Goal: Task Accomplishment & Management: Use online tool/utility

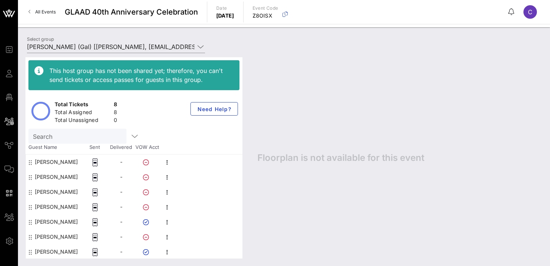
scroll to position [15, 0]
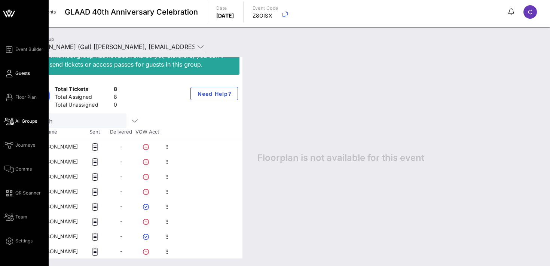
click at [11, 74] on icon at bounding box center [8, 73] width 9 height 1
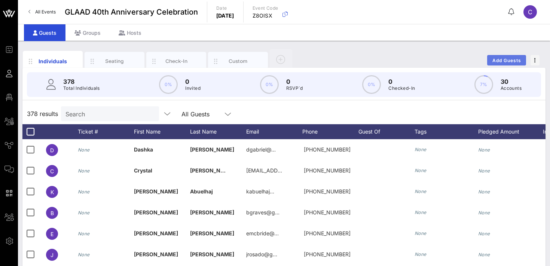
click at [508, 59] on span "Add Guests" at bounding box center [507, 61] width 30 height 6
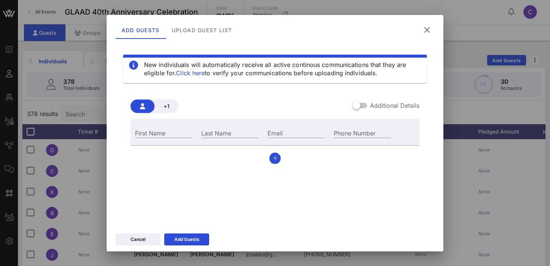
click at [429, 26] on icon at bounding box center [427, 29] width 10 height 9
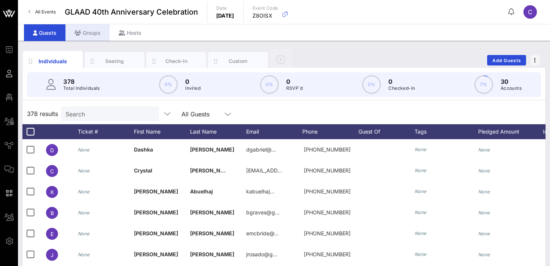
click at [91, 32] on div "Groups" at bounding box center [88, 32] width 44 height 17
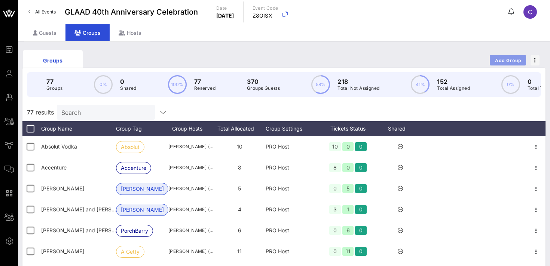
click at [501, 60] on span "Add Group" at bounding box center [508, 61] width 27 height 6
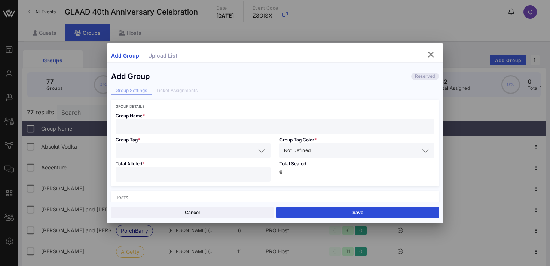
click at [144, 124] on input "text" at bounding box center [275, 127] width 310 height 10
type input "GLAAD Leadership Team"
click at [134, 149] on input "text" at bounding box center [188, 151] width 136 height 10
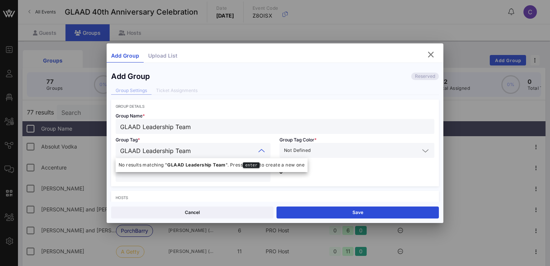
type input "GLAAD Leadership Team"
click at [325, 152] on input "text" at bounding box center [365, 151] width 107 height 10
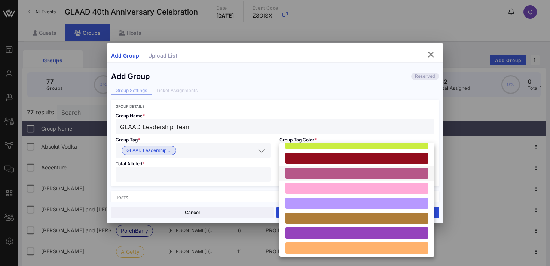
scroll to position [207, 0]
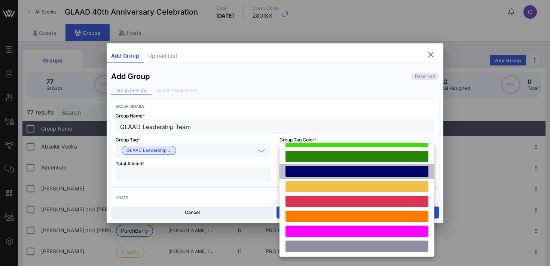
click at [331, 166] on div at bounding box center [357, 171] width 143 height 11
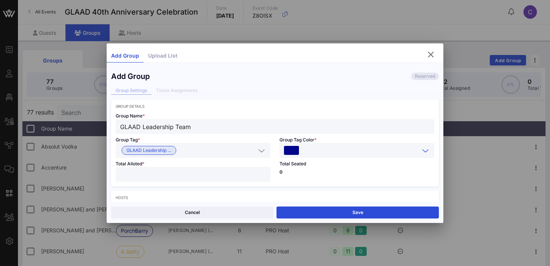
click at [197, 177] on input "number" at bounding box center [193, 175] width 146 height 10
type input "*"
click at [263, 171] on input "*" at bounding box center [193, 175] width 146 height 10
type input "*"
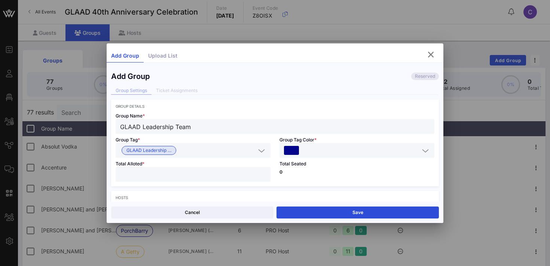
click at [330, 174] on p "0" at bounding box center [357, 172] width 155 height 4
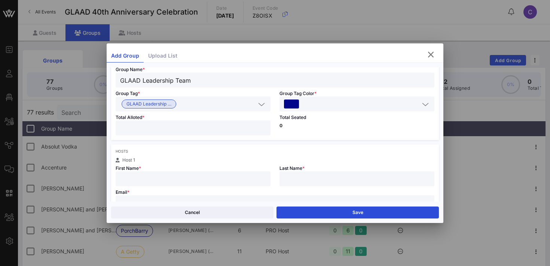
scroll to position [52, 0]
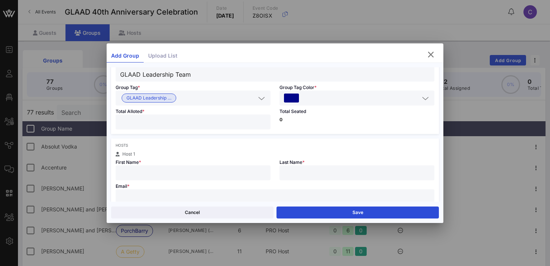
click at [228, 173] on input "text" at bounding box center [193, 173] width 146 height 10
type input "[PERSON_NAME]"
click at [182, 194] on input "text" at bounding box center [275, 197] width 310 height 10
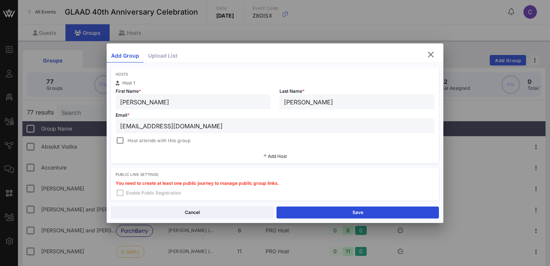
scroll to position [125, 0]
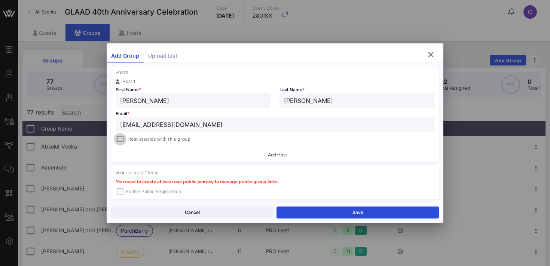
type input "[EMAIL_ADDRESS][DOMAIN_NAME]"
click at [122, 139] on div at bounding box center [120, 139] width 10 height 10
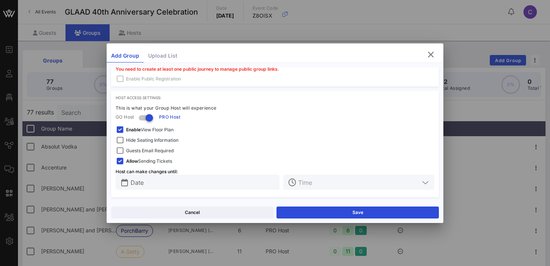
scroll to position [238, 0]
click at [155, 139] on span "Hide Seating Information" at bounding box center [152, 140] width 52 height 7
click at [152, 126] on span "Enable View Floor Plan" at bounding box center [150, 129] width 48 height 7
click at [190, 183] on input "Date" at bounding box center [203, 182] width 144 height 10
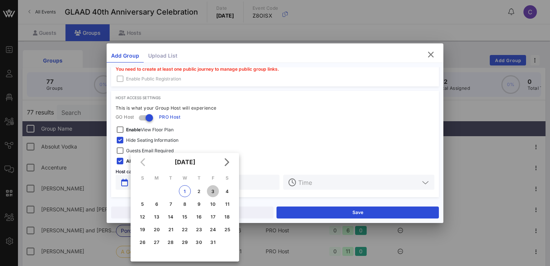
click at [214, 191] on div "3" at bounding box center [213, 192] width 12 height 6
type input "[DATE]"
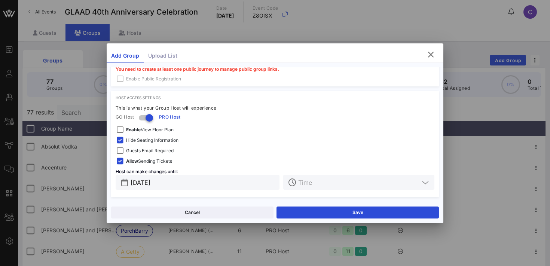
click at [317, 184] on input "text" at bounding box center [358, 182] width 121 height 10
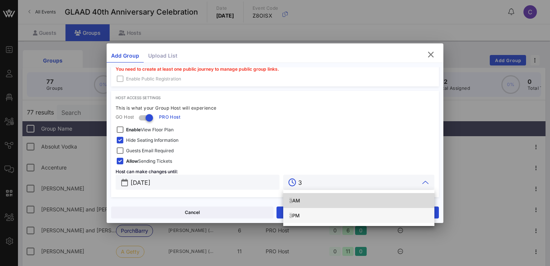
click at [302, 214] on div "3 PM" at bounding box center [358, 216] width 139 height 6
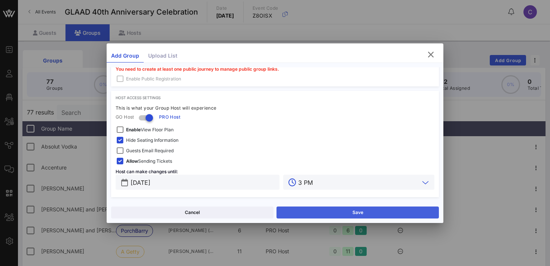
type input "3 PM"
click at [310, 213] on button "Save" at bounding box center [358, 213] width 162 height 12
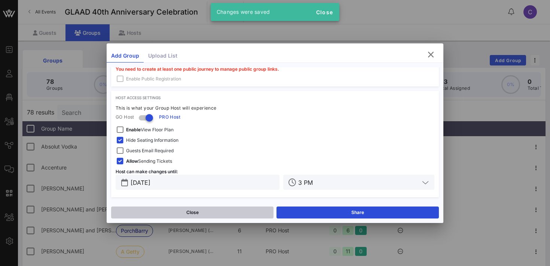
click at [235, 211] on button "Close" at bounding box center [192, 213] width 162 height 12
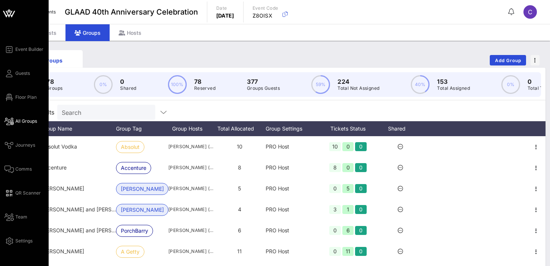
click at [22, 122] on span "All Groups" at bounding box center [26, 121] width 22 height 7
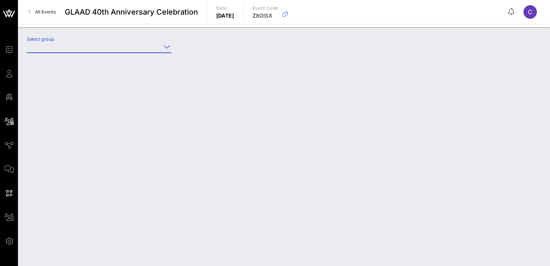
click at [95, 48] on input "Select group" at bounding box center [94, 47] width 134 height 12
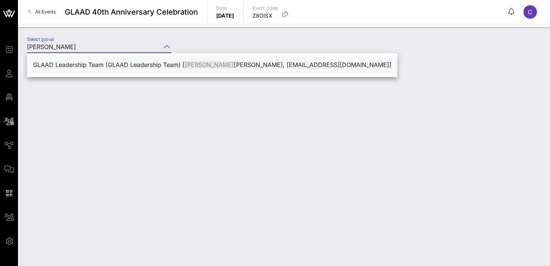
click at [91, 65] on div "GLAAD Leadership Team (GLAAD Leadership Team) [ [PERSON_NAME], [EMAIL_ADDRESS][…" at bounding box center [212, 64] width 359 height 7
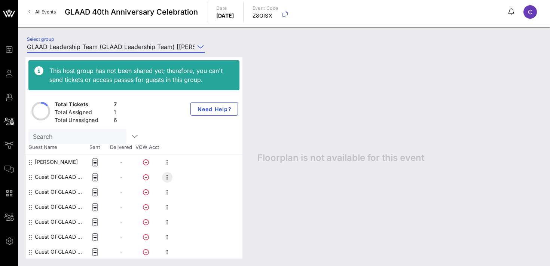
type input "GLAAD Leadership Team (GLAAD Leadership Team) [[PERSON_NAME], [EMAIL_ADDRESS][D…"
click at [167, 177] on icon "button" at bounding box center [167, 177] width 9 height 9
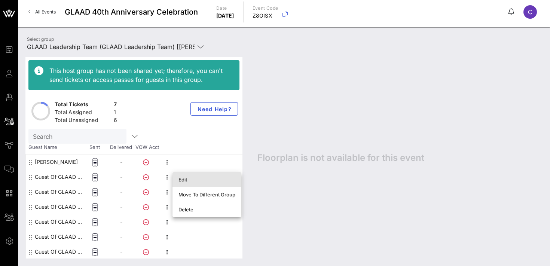
click at [188, 180] on div "Edit" at bounding box center [207, 180] width 57 height 6
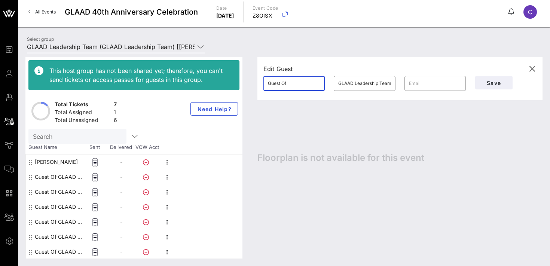
click at [287, 86] on input "Guest Of" at bounding box center [294, 83] width 52 height 12
type input "[PERSON_NAME]"
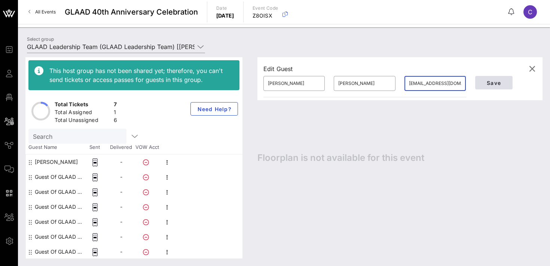
type input "[EMAIL_ADDRESS][DOMAIN_NAME]"
click at [495, 82] on span "Save" at bounding box center [493, 83] width 25 height 6
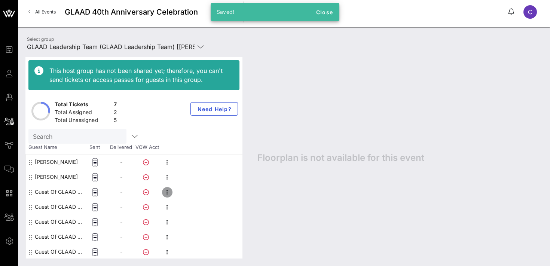
click at [168, 192] on icon "button" at bounding box center [167, 192] width 9 height 9
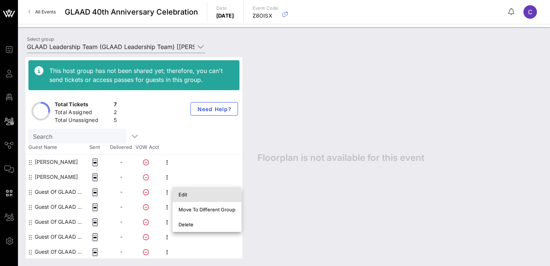
click at [180, 195] on div "Edit" at bounding box center [207, 195] width 57 height 6
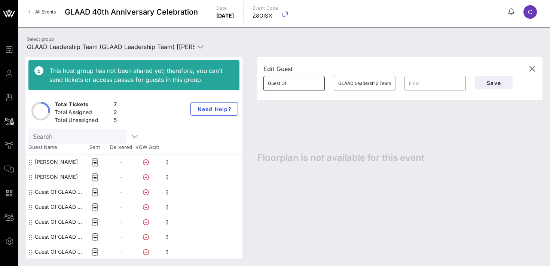
click at [291, 86] on input "Guest Of" at bounding box center [294, 83] width 52 height 12
type input "[PERSON_NAME]"
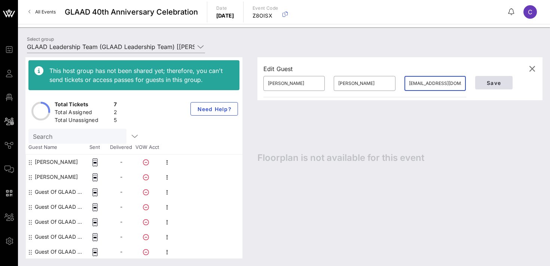
type input "[EMAIL_ADDRESS][DOMAIN_NAME]"
click at [492, 80] on span "Save" at bounding box center [493, 83] width 25 height 6
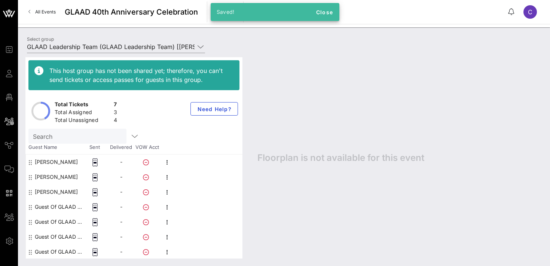
scroll to position [0, 0]
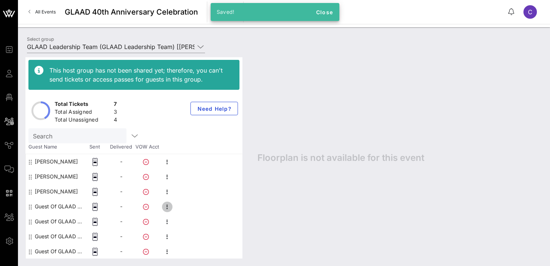
click at [166, 207] on icon "button" at bounding box center [167, 207] width 9 height 9
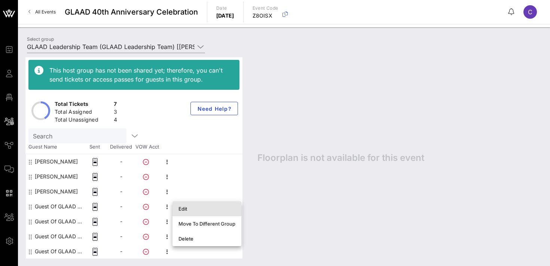
click at [185, 206] on div "Edit" at bounding box center [207, 209] width 57 height 6
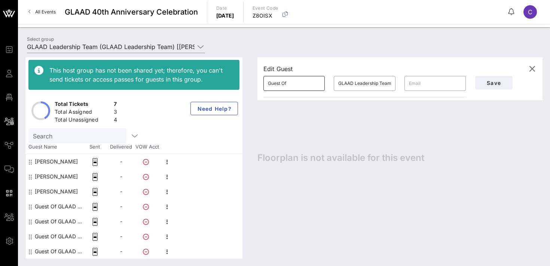
click at [296, 82] on input "Guest Of" at bounding box center [294, 83] width 52 height 12
type input "Rich"
type input "[PERSON_NAME]"
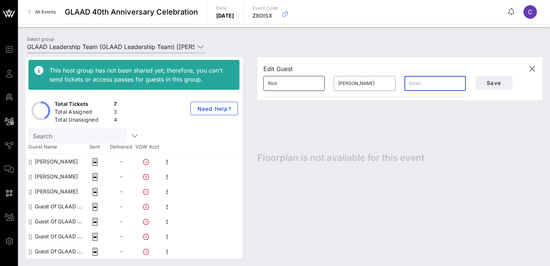
type input "R"
type input "[EMAIL_ADDRESS][DOMAIN_NAME]"
click at [489, 86] on button "Save" at bounding box center [493, 82] width 37 height 13
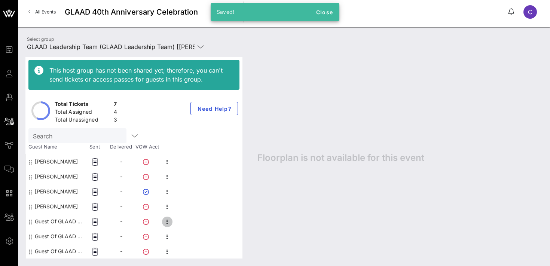
click at [167, 222] on icon "button" at bounding box center [167, 221] width 9 height 9
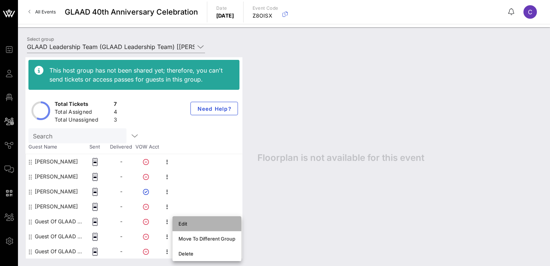
click at [186, 225] on div "Edit" at bounding box center [207, 224] width 57 height 6
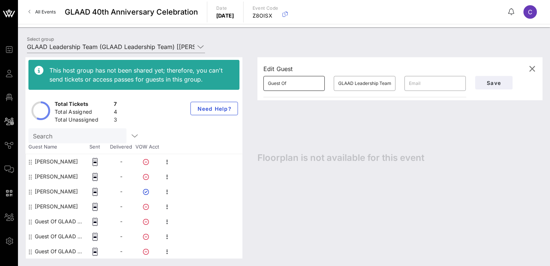
click at [299, 89] on div "Guest Of" at bounding box center [294, 83] width 52 height 15
click at [291, 85] on input "Guest Of" at bounding box center [294, 83] width 52 height 12
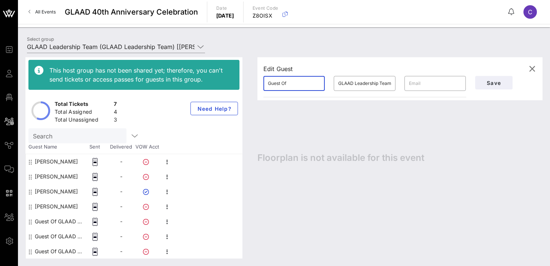
click at [291, 85] on input "Guest Of" at bounding box center [294, 83] width 52 height 12
type input "[PERSON_NAME]"
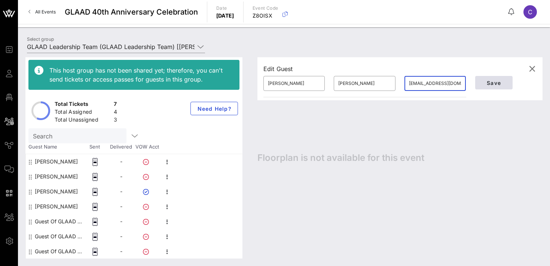
type input "[EMAIL_ADDRESS][DOMAIN_NAME]"
click at [496, 76] on button "Save" at bounding box center [493, 82] width 37 height 13
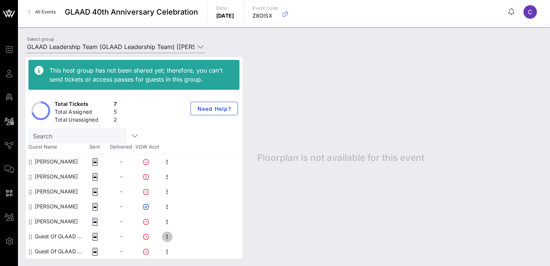
click at [167, 239] on icon "button" at bounding box center [167, 236] width 9 height 9
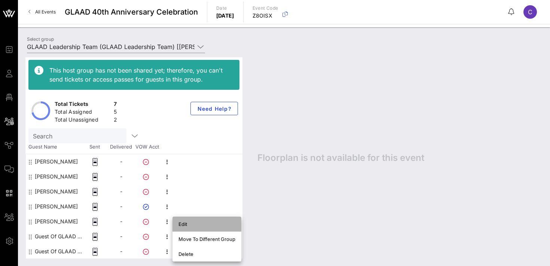
click at [185, 225] on div "Edit" at bounding box center [207, 224] width 57 height 6
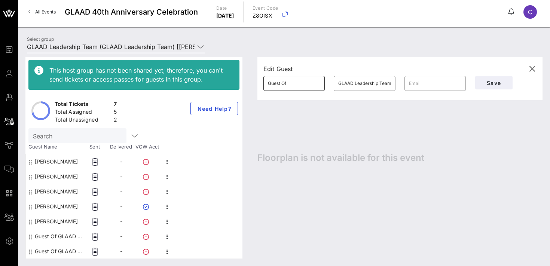
click at [296, 83] on input "Guest Of" at bounding box center [294, 83] width 52 height 12
type input "Max"
type input "[PERSON_NAME]"
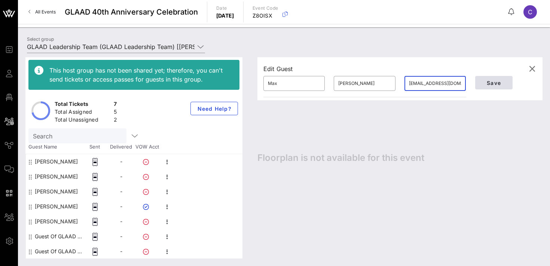
type input "[EMAIL_ADDRESS][DOMAIN_NAME]"
click at [490, 83] on span "Save" at bounding box center [493, 83] width 25 height 6
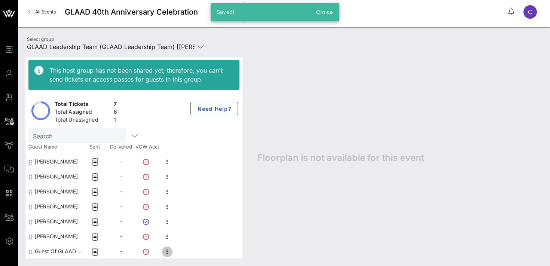
click at [165, 252] on icon "button" at bounding box center [167, 251] width 9 height 9
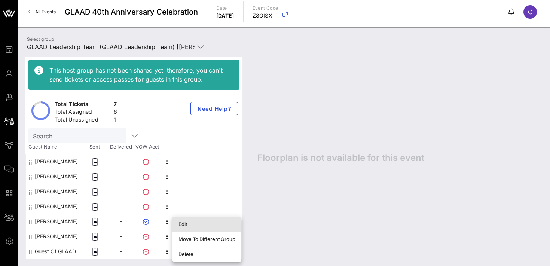
click at [188, 226] on div "Edit" at bounding box center [207, 224] width 57 height 6
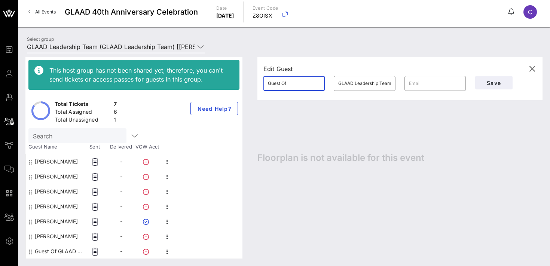
click at [294, 83] on input "Guest Of" at bounding box center [294, 83] width 52 height 12
type input "[PERSON_NAME]"
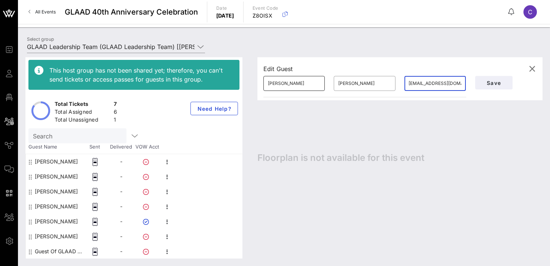
scroll to position [0, 3]
type input "[EMAIL_ADDRESS][DOMAIN_NAME]"
click at [488, 83] on span "Save" at bounding box center [493, 83] width 25 height 6
click at [533, 71] on icon "button" at bounding box center [532, 68] width 9 height 9
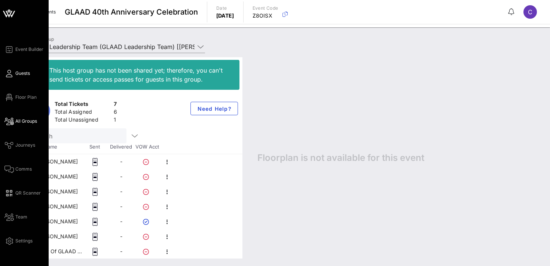
click at [15, 72] on span "Guests" at bounding box center [22, 73] width 15 height 7
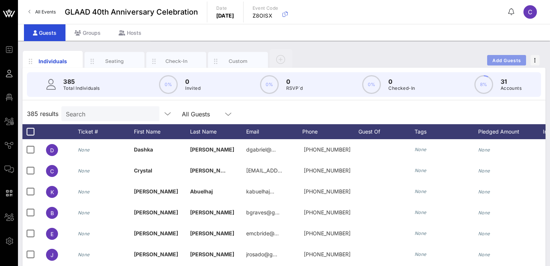
click at [508, 58] on span "Add Guests" at bounding box center [507, 61] width 30 height 6
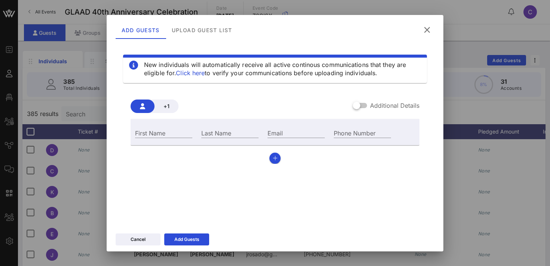
click at [424, 28] on icon at bounding box center [427, 29] width 10 height 9
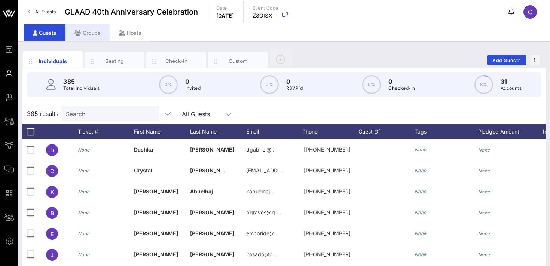
click at [93, 31] on div "Groups" at bounding box center [88, 32] width 44 height 17
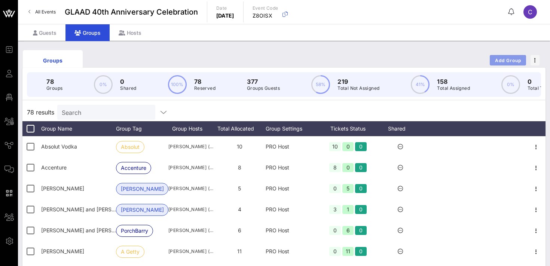
click at [500, 60] on span "Add Group" at bounding box center [508, 61] width 27 height 6
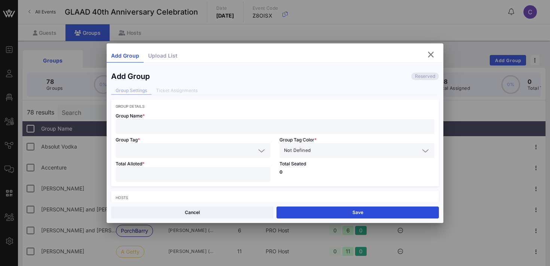
click at [173, 125] on input "text" at bounding box center [275, 127] width 310 height 10
type input "[PERSON_NAME]"
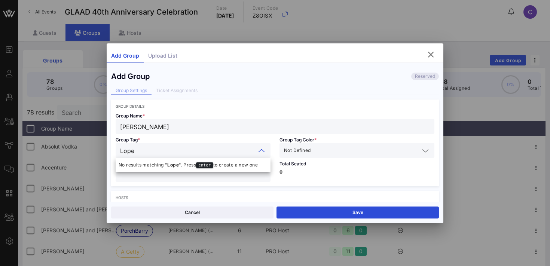
type input "Lopex"
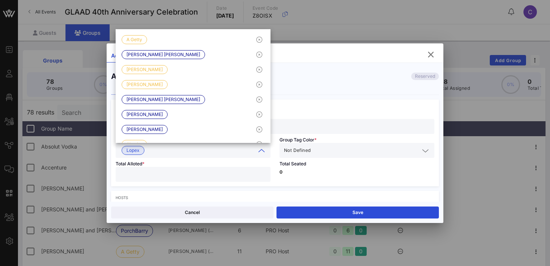
click at [329, 152] on input "text" at bounding box center [365, 151] width 107 height 10
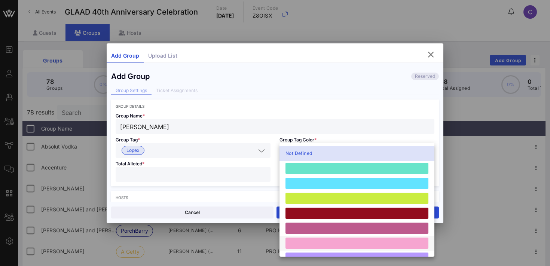
scroll to position [207, 0]
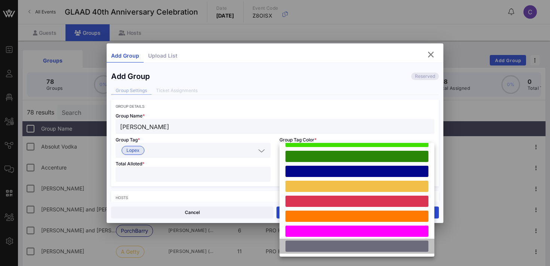
click at [328, 247] on div at bounding box center [357, 246] width 143 height 11
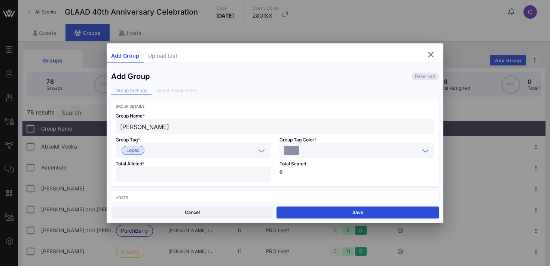
click at [197, 178] on input "number" at bounding box center [193, 175] width 146 height 10
type input "*"
click at [334, 174] on div "Total Seated 0" at bounding box center [357, 172] width 164 height 28
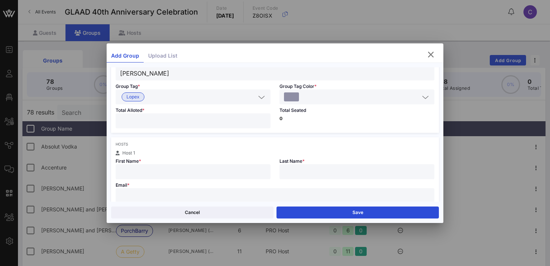
scroll to position [59, 0]
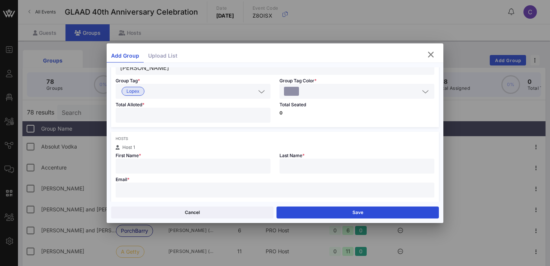
click at [217, 169] on input "text" at bounding box center [193, 166] width 146 height 10
type input "[PERSON_NAME]"
click at [165, 193] on input "text" at bounding box center [275, 190] width 310 height 10
paste input "[EMAIL_ADDRESS][DOMAIN_NAME]"
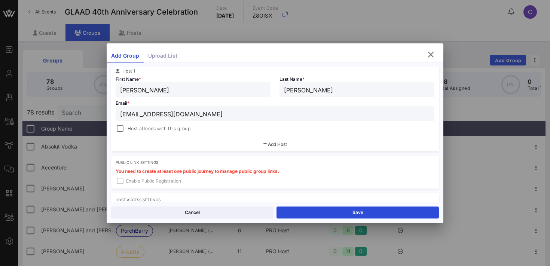
scroll to position [137, 0]
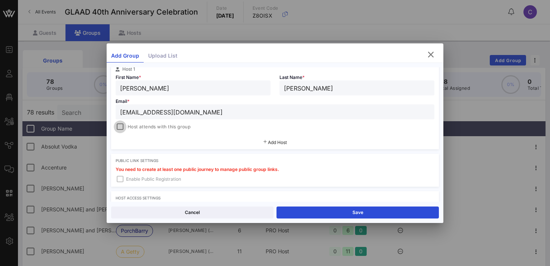
type input "[EMAIL_ADDRESS][DOMAIN_NAME]"
click at [119, 127] on div at bounding box center [120, 127] width 10 height 10
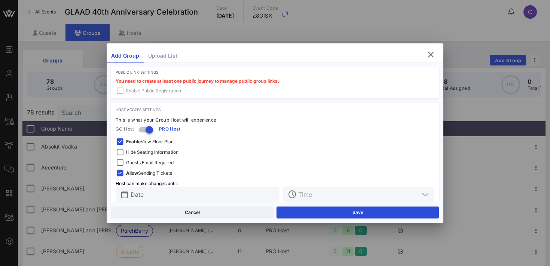
scroll to position [238, 0]
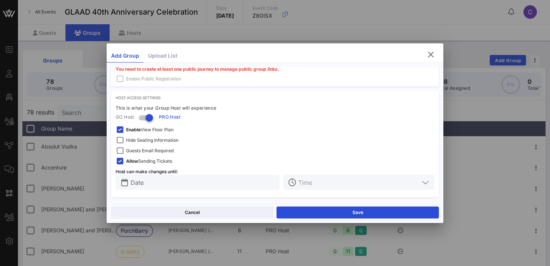
click at [159, 143] on span "Hide Seating Information" at bounding box center [152, 140] width 52 height 7
click at [148, 131] on span "Enable View Floor Plan" at bounding box center [150, 129] width 48 height 7
click at [173, 182] on input "Date" at bounding box center [203, 182] width 144 height 10
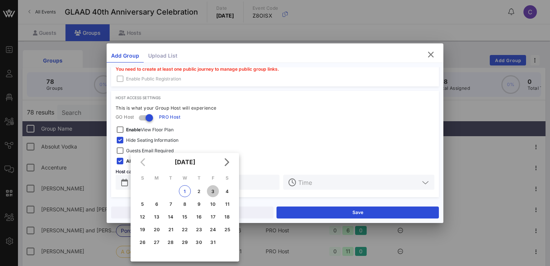
click at [213, 192] on div "3" at bounding box center [213, 192] width 12 height 6
type input "[DATE]"
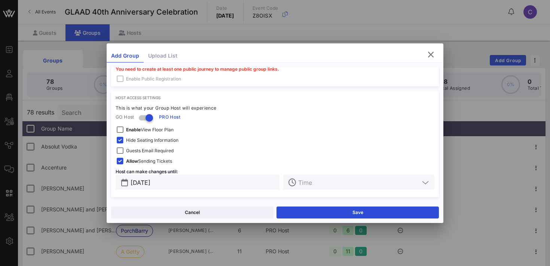
click at [310, 184] on input "text" at bounding box center [358, 182] width 121 height 10
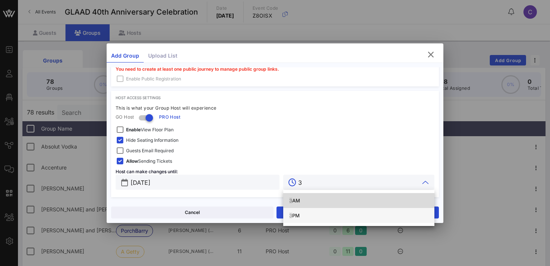
click at [298, 214] on div "3 PM" at bounding box center [358, 216] width 139 height 6
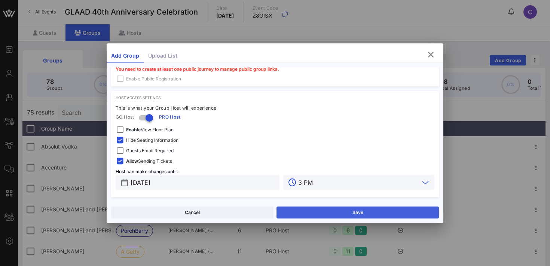
type input "3 PM"
click at [303, 212] on button "Save" at bounding box center [358, 213] width 162 height 12
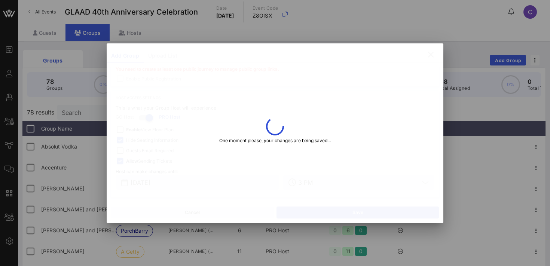
type input "[EMAIL_ADDRESS][DOMAIN_NAME]"
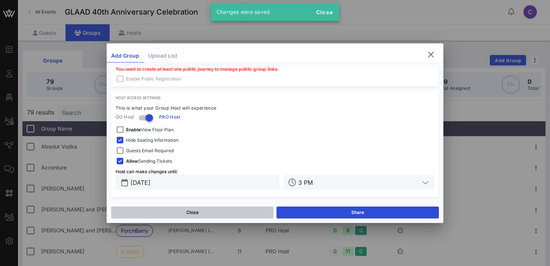
click at [222, 210] on button "Close" at bounding box center [192, 213] width 162 height 12
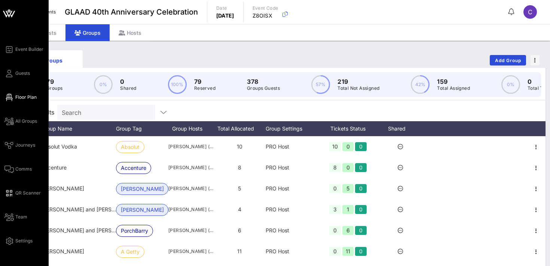
click at [18, 97] on span "Floor Plan" at bounding box center [25, 97] width 21 height 7
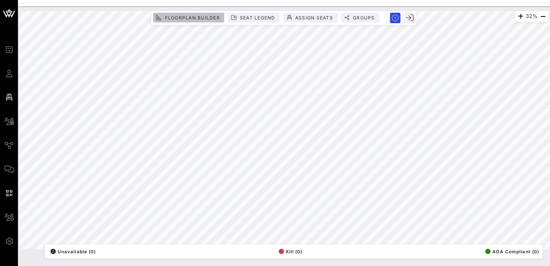
click at [200, 18] on span "Floorplan Builder" at bounding box center [191, 18] width 55 height 6
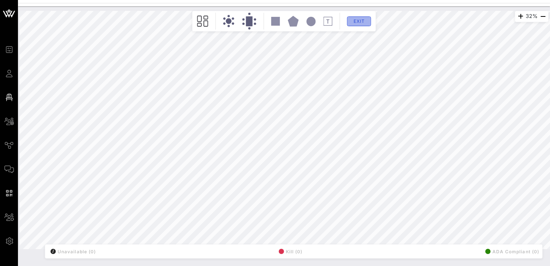
click at [353, 20] on span "Exit" at bounding box center [359, 21] width 14 height 6
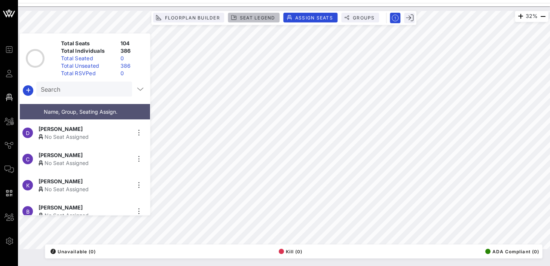
click at [241, 18] on span "Seat Legend" at bounding box center [258, 18] width 36 height 6
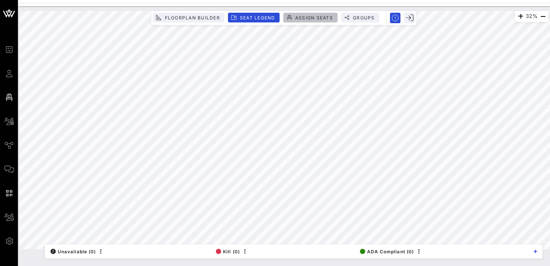
click at [315, 18] on span "Assign Seats" at bounding box center [314, 18] width 38 height 6
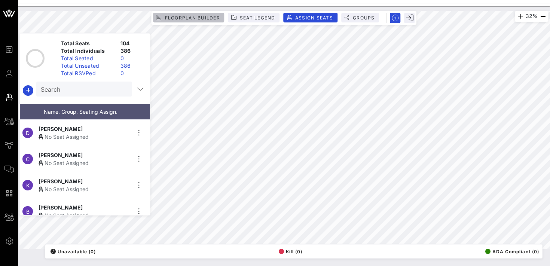
click at [199, 17] on span "Floorplan Builder" at bounding box center [191, 18] width 55 height 6
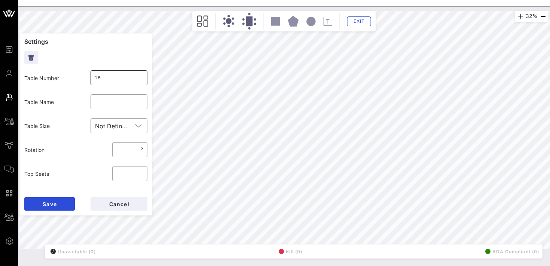
click at [113, 74] on input "2B" at bounding box center [119, 78] width 48 height 12
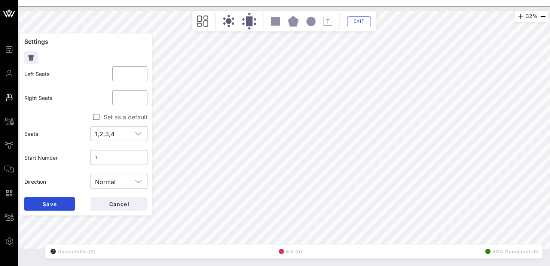
scroll to position [152, 0]
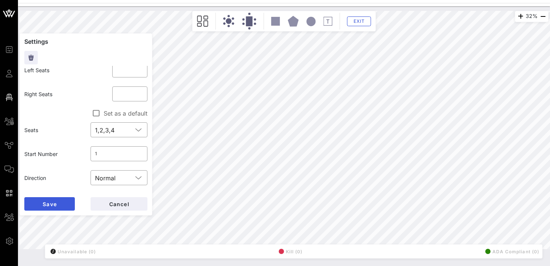
type input "SKE"
click at [55, 200] on button "Save" at bounding box center [49, 203] width 51 height 13
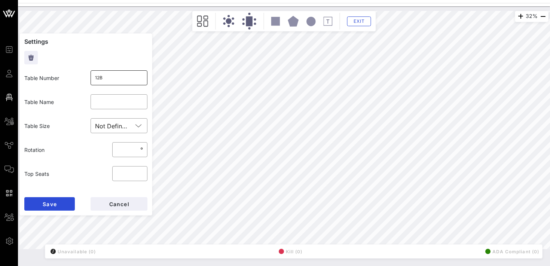
click at [109, 77] on input "12B" at bounding box center [119, 78] width 48 height 12
type input "King"
click at [62, 201] on button "Save" at bounding box center [49, 203] width 51 height 13
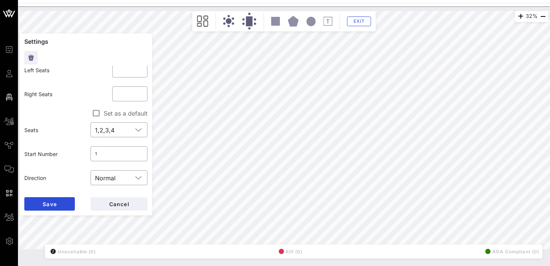
scroll to position [0, 0]
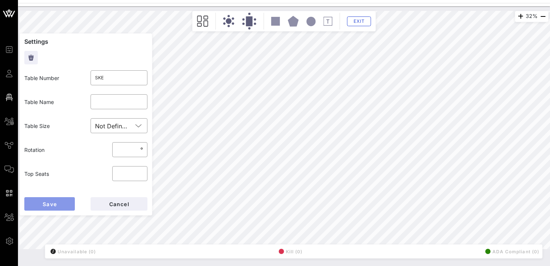
click at [51, 205] on span "Save" at bounding box center [49, 204] width 15 height 6
click at [127, 79] on input "4B" at bounding box center [119, 78] width 48 height 12
type input "Getty"
click at [56, 204] on span "Save" at bounding box center [49, 204] width 15 height 6
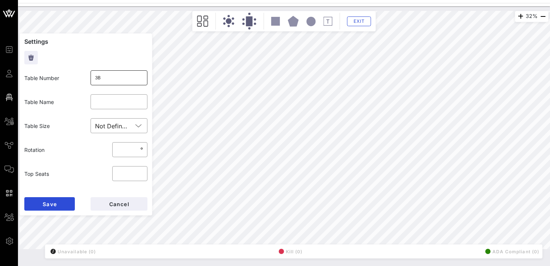
click at [115, 75] on input "3B" at bounding box center [119, 78] width 48 height 12
type input "Absolut"
click at [52, 204] on span "Save" at bounding box center [49, 204] width 15 height 6
click at [110, 77] on input "1B" at bounding box center [119, 78] width 48 height 12
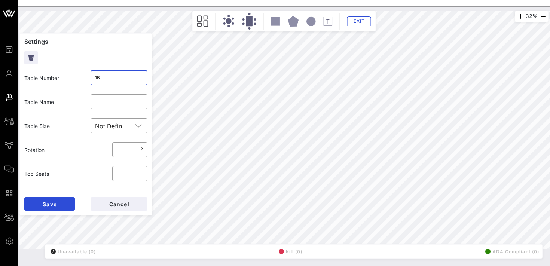
click at [110, 77] on input "1B" at bounding box center [119, 78] width 48 height 12
type input "Gilead"
click at [63, 205] on button "Save" at bounding box center [49, 203] width 51 height 13
click at [112, 80] on input "11B" at bounding box center [119, 78] width 48 height 12
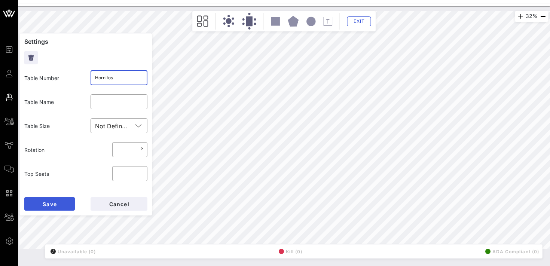
type input "Hornitos"
click at [62, 203] on button "Save" at bounding box center [49, 203] width 51 height 13
click at [120, 75] on input "5B" at bounding box center [119, 78] width 48 height 12
type input "Hyundai"
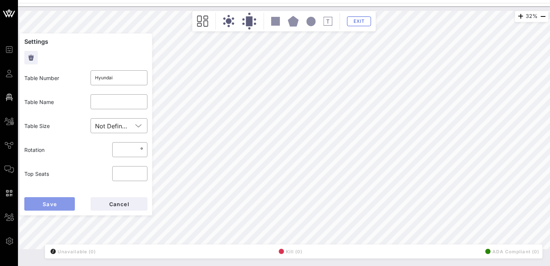
click at [44, 204] on span "Save" at bounding box center [49, 204] width 15 height 6
click at [115, 76] on input "9B" at bounding box center [119, 78] width 48 height 12
type input "UBS 1"
click at [52, 203] on span "Save" at bounding box center [49, 204] width 15 height 6
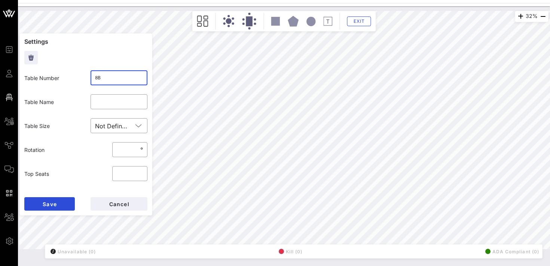
click at [113, 83] on input "8B" at bounding box center [119, 78] width 48 height 12
type input "UBS 2"
click at [52, 201] on span "Save" at bounding box center [49, 204] width 15 height 6
click at [106, 79] on input "6B" at bounding box center [119, 78] width 48 height 12
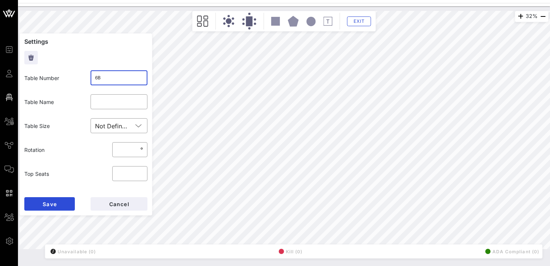
click at [106, 79] on input "6B" at bounding box center [119, 78] width 48 height 12
type input "[PERSON_NAME]"
click at [55, 202] on span "Save" at bounding box center [49, 204] width 15 height 6
click at [109, 77] on input "10B" at bounding box center [119, 78] width 48 height 12
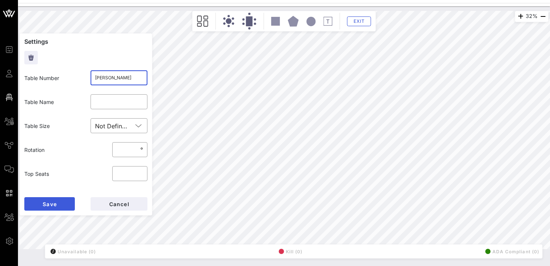
type input "[PERSON_NAME]"
click at [53, 204] on span "Save" at bounding box center [49, 204] width 15 height 6
click at [120, 76] on input "7B" at bounding box center [119, 78] width 48 height 12
type input "Skittles"
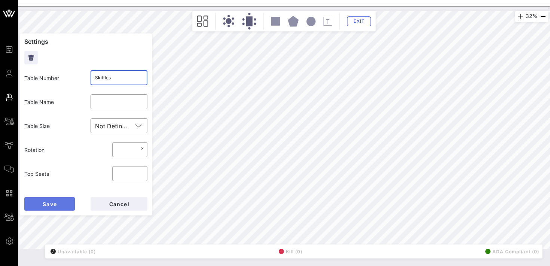
click at [63, 207] on button "Save" at bounding box center [49, 203] width 51 height 13
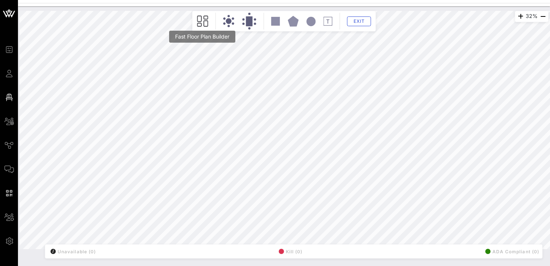
click at [205, 20] on icon at bounding box center [202, 21] width 11 height 12
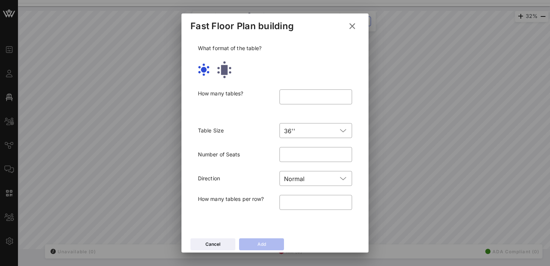
click at [354, 24] on icon at bounding box center [352, 26] width 11 height 10
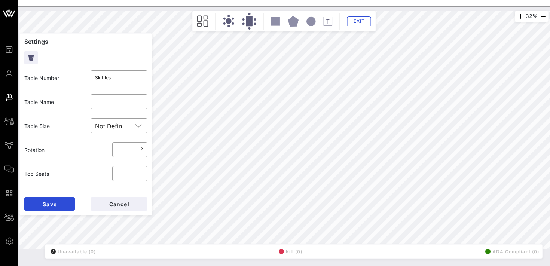
type input "7A"
type input "***"
type input "7A"
type input "***"
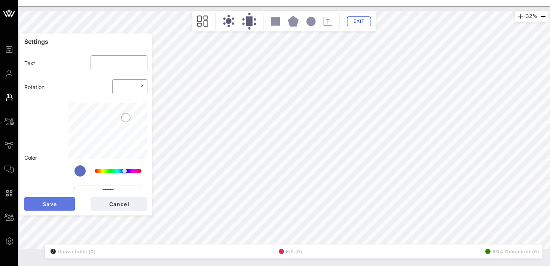
click at [41, 202] on button "Save" at bounding box center [49, 203] width 51 height 13
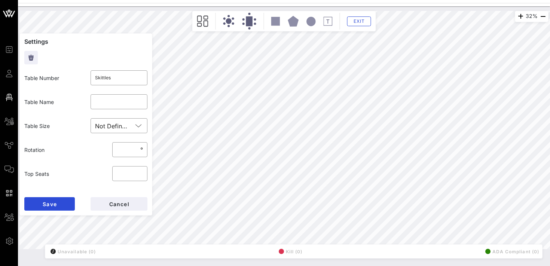
type input "7A"
type input "***"
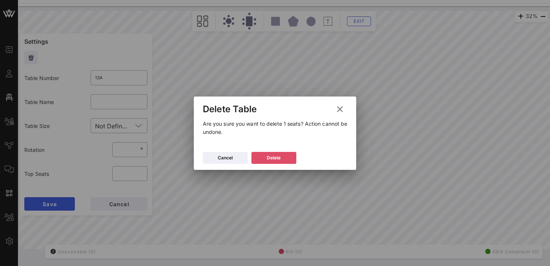
click at [264, 161] on button "Delete" at bounding box center [274, 158] width 45 height 12
click at [261, 155] on button "Delete" at bounding box center [273, 158] width 45 height 12
click at [279, 159] on div "Delete" at bounding box center [274, 157] width 14 height 7
click at [272, 156] on icon at bounding box center [274, 157] width 6 height 5
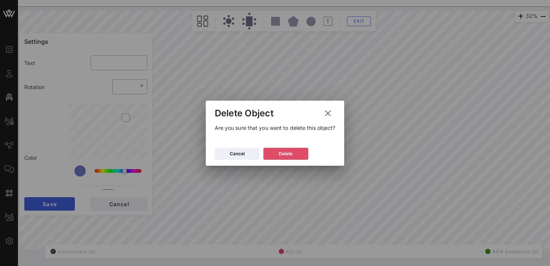
click at [293, 153] on button "Delete" at bounding box center [286, 154] width 45 height 12
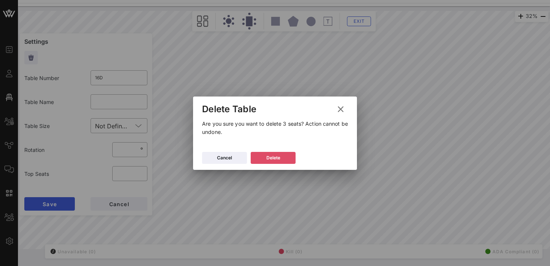
click at [277, 155] on div "Delete" at bounding box center [274, 157] width 14 height 7
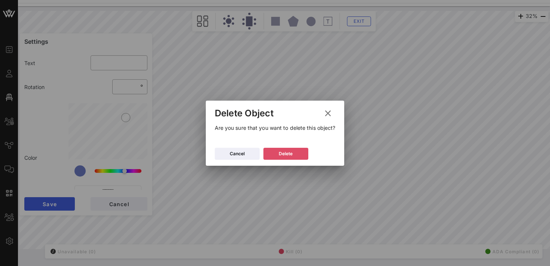
click at [282, 151] on div "Delete" at bounding box center [286, 153] width 14 height 7
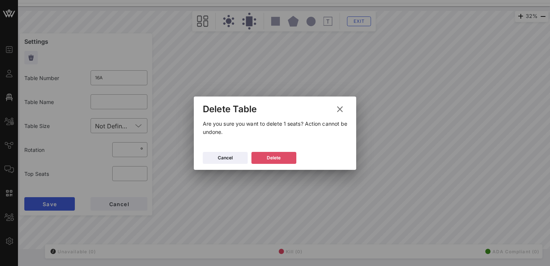
click at [261, 155] on button "Delete" at bounding box center [274, 158] width 45 height 12
click at [273, 158] on icon at bounding box center [274, 157] width 6 height 5
click at [274, 155] on div "Delete" at bounding box center [274, 157] width 14 height 7
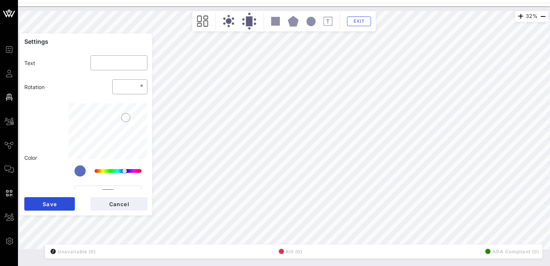
click at [130, 139] on div "**********" at bounding box center [283, 130] width 529 height 238
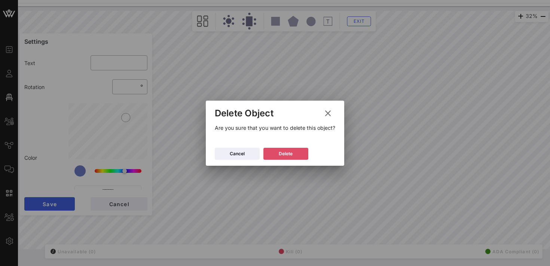
click at [290, 152] on div "Delete" at bounding box center [286, 153] width 14 height 7
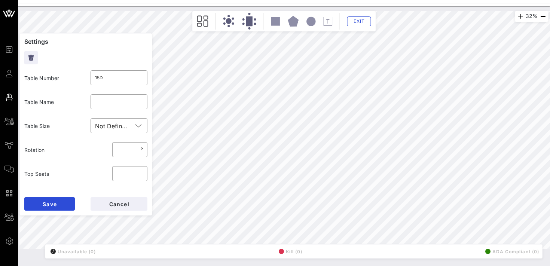
click at [143, 140] on div "32% Floorplan Builder Seat Legend Assign Seats Groups Exit Settings Table Numbe…" at bounding box center [283, 130] width 529 height 238
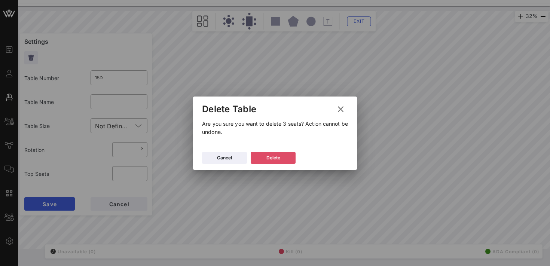
click at [273, 156] on icon at bounding box center [274, 157] width 6 height 5
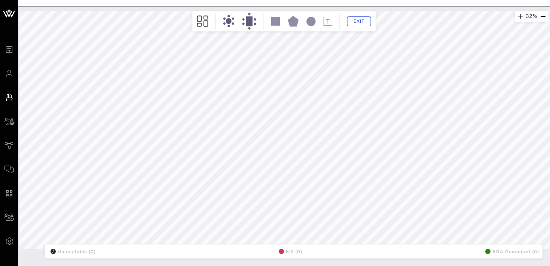
click at [130, 152] on div "32% Floorplan Builder Seat Legend Assign Seats Groups Exit All Reserved Shared …" at bounding box center [283, 130] width 529 height 238
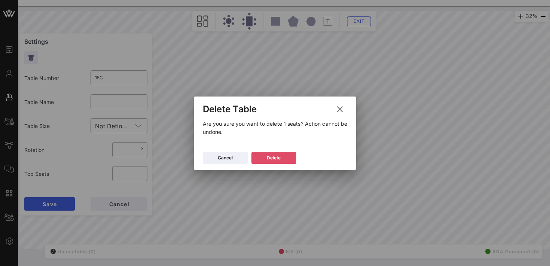
click at [269, 158] on div "Delete" at bounding box center [274, 157] width 14 height 7
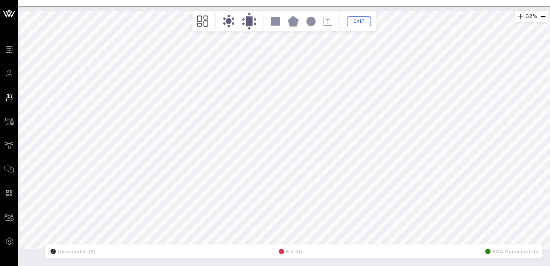
click at [116, 137] on div "32% Floorplan Builder Seat Legend Assign Seats Groups Exit All Reserved Shared …" at bounding box center [283, 130] width 529 height 238
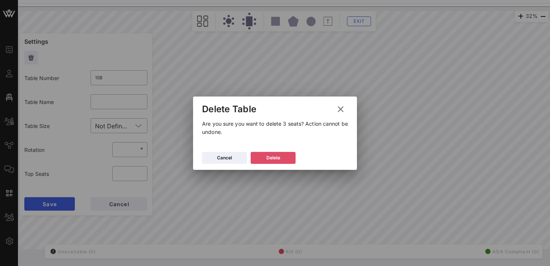
click at [266, 157] on button "Delete" at bounding box center [273, 158] width 45 height 12
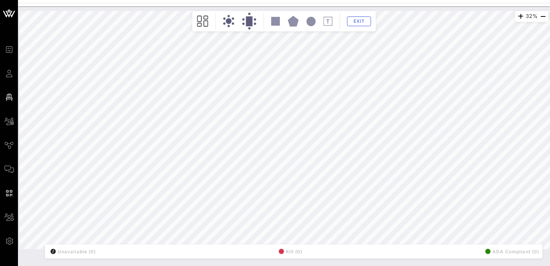
click at [131, 125] on div "32% Floorplan Builder Seat Legend Assign Seats Groups Exit All Reserved Shared …" at bounding box center [283, 130] width 529 height 238
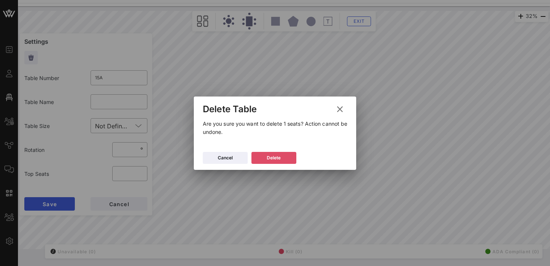
click at [279, 154] on div "Delete" at bounding box center [274, 157] width 14 height 7
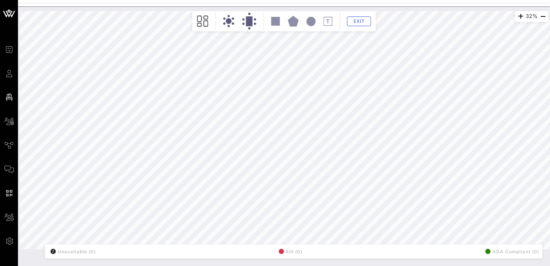
click at [131, 108] on div "32% Floorplan Builder Seat Legend Assign Seats Groups Exit All Reserved Shared …" at bounding box center [283, 130] width 529 height 238
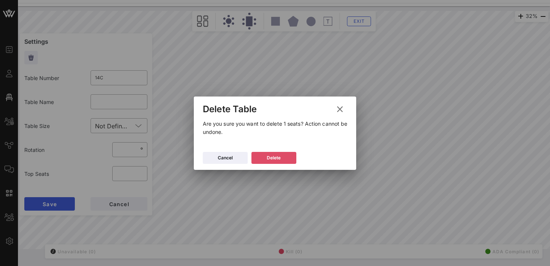
click at [260, 157] on button "Delete" at bounding box center [274, 158] width 45 height 12
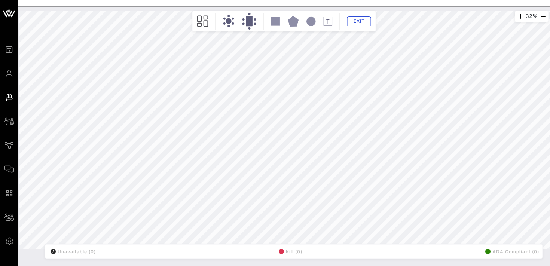
click at [144, 95] on div "32% Floorplan Builder Seat Legend Assign Seats Groups Exit All Reserved Shared …" at bounding box center [283, 130] width 529 height 238
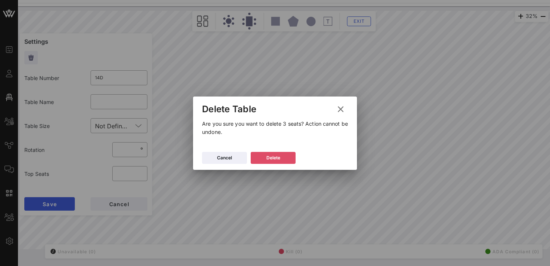
click at [270, 155] on div "Delete" at bounding box center [274, 157] width 14 height 7
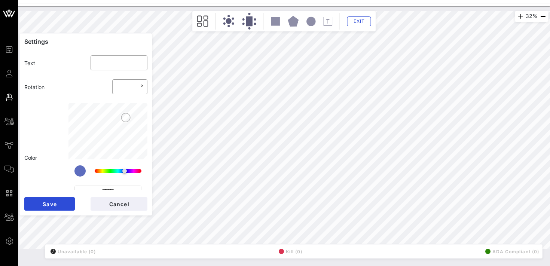
click at [130, 96] on div "**********" at bounding box center [283, 130] width 529 height 238
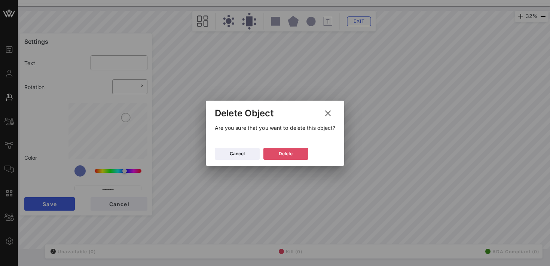
click at [292, 152] on div "Delete" at bounding box center [286, 153] width 14 height 7
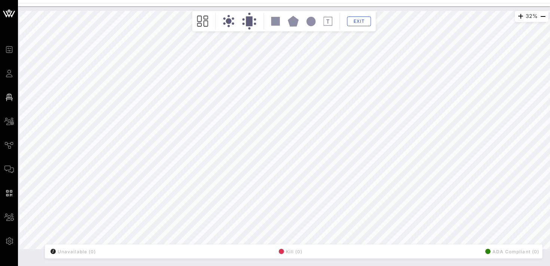
click at [130, 80] on div "32% Floorplan Builder Seat Legend Assign Seats Groups Exit All Reserved Shared …" at bounding box center [283, 130] width 529 height 238
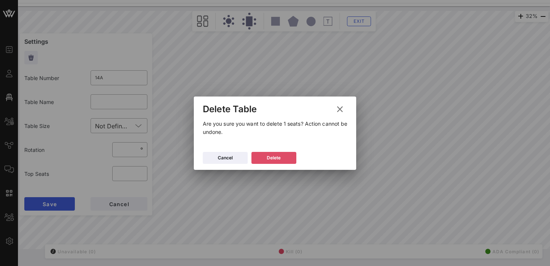
click at [264, 155] on button "Delete" at bounding box center [274, 158] width 45 height 12
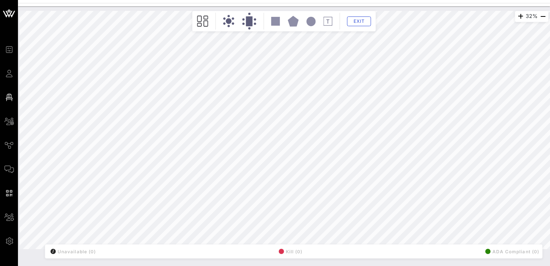
click at [116, 96] on div "32% Floorplan Builder Seat Legend Assign Seats Groups Exit All Reserved Shared …" at bounding box center [283, 130] width 529 height 238
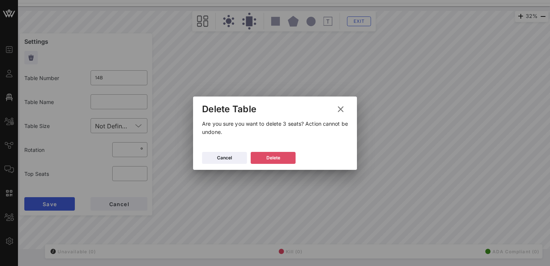
click at [268, 156] on div "Delete" at bounding box center [274, 157] width 14 height 7
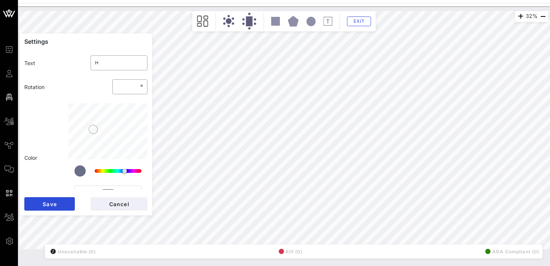
scroll to position [27, 0]
click at [115, 202] on span "Cancel" at bounding box center [119, 204] width 21 height 6
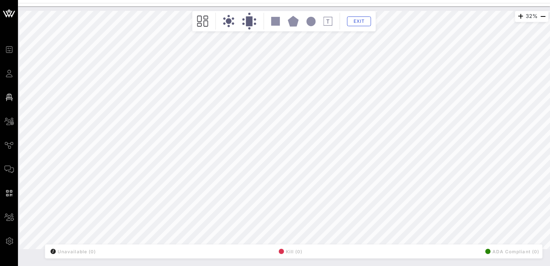
click at [107, 167] on div "32% Floorplan Builder Seat Legend Assign Seats Groups Exit All Reserved Shared …" at bounding box center [283, 130] width 529 height 238
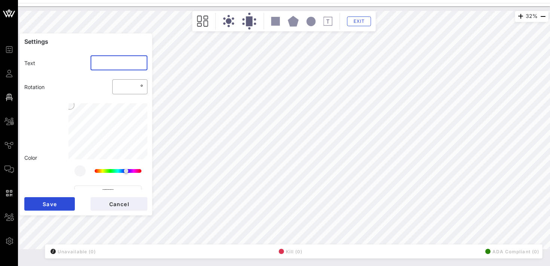
click at [113, 61] on input "text" at bounding box center [119, 63] width 48 height 12
type input "H"
click at [48, 205] on span "Save" at bounding box center [49, 204] width 15 height 6
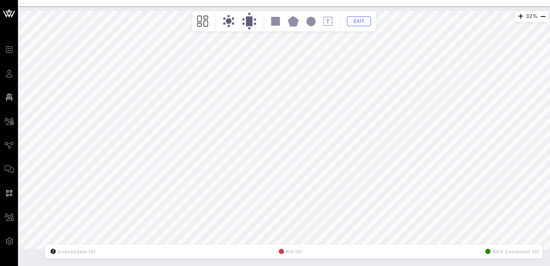
click at [108, 167] on div "32% Floorplan Builder Seat Legend Assign Seats Groups Exit All Reserved Shared …" at bounding box center [283, 130] width 529 height 238
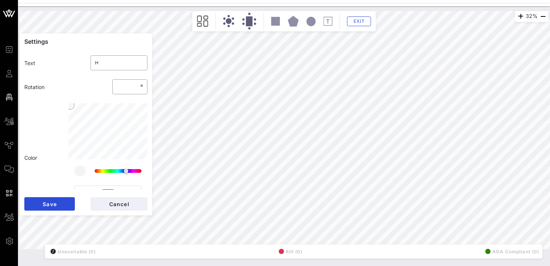
type input "*******"
click at [45, 204] on span "Save" at bounding box center [49, 204] width 15 height 6
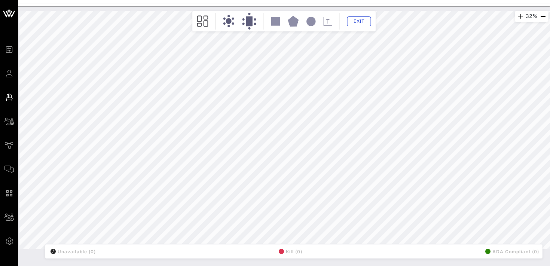
click at [109, 167] on div "32% Floorplan Builder Seat Legend Assign Seats Groups Exit All Reserved Shared …" at bounding box center [283, 130] width 529 height 238
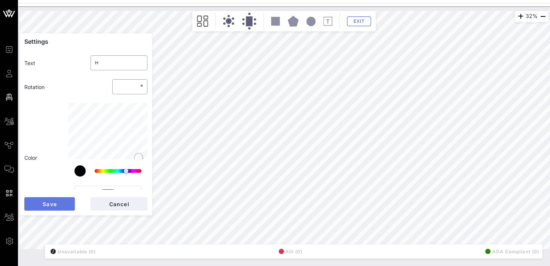
click at [59, 204] on button "Save" at bounding box center [49, 203] width 51 height 13
type input "*******"
click at [52, 204] on span "Save" at bounding box center [49, 204] width 15 height 6
click at [113, 62] on input "text" at bounding box center [119, 63] width 48 height 12
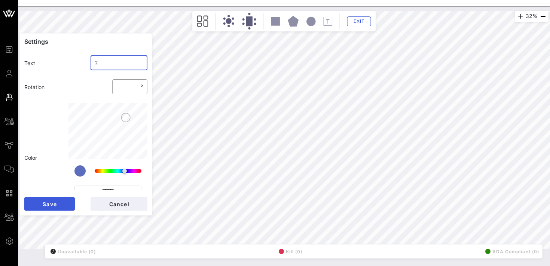
type input "2"
click at [56, 202] on span "Save" at bounding box center [49, 204] width 15 height 6
type input "***"
click at [113, 60] on input "text" at bounding box center [119, 63] width 48 height 12
type input "3"
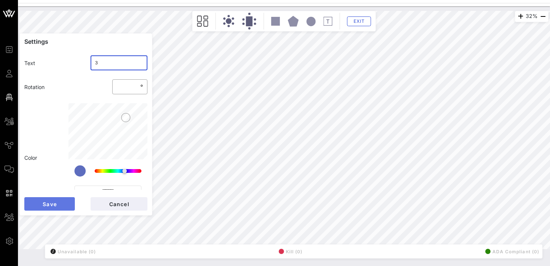
click at [57, 199] on button "Save" at bounding box center [49, 203] width 51 height 13
type input "*"
type input "2"
click at [126, 87] on input "***" at bounding box center [128, 87] width 22 height 12
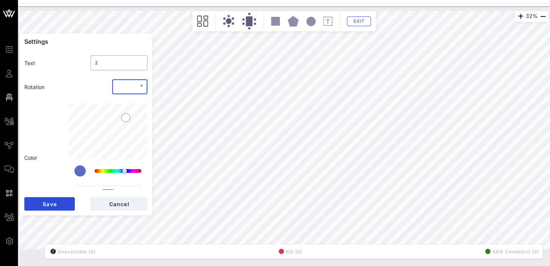
type input "**"
type input "*"
click at [51, 203] on span "Save" at bounding box center [49, 204] width 15 height 6
type input "2"
type input "*******"
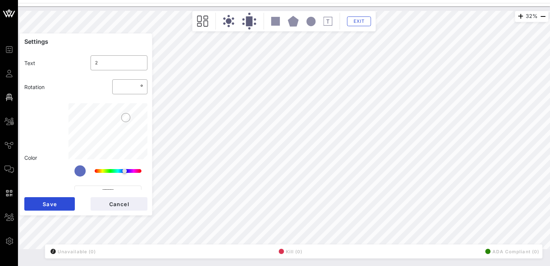
type input "3"
click at [124, 85] on input "***" at bounding box center [128, 87] width 22 height 12
type input "**"
click at [98, 59] on input "text" at bounding box center [119, 63] width 48 height 12
type input "4"
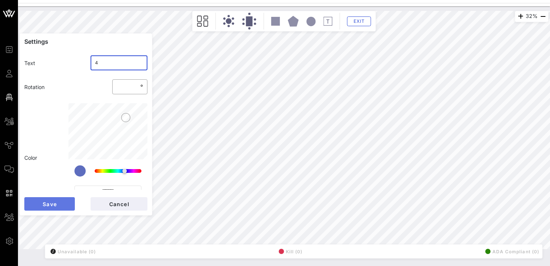
click at [54, 204] on span "Save" at bounding box center [49, 204] width 15 height 6
type input "****"
click at [117, 61] on input "text" at bounding box center [119, 63] width 48 height 12
type input "5"
click at [129, 89] on input "****" at bounding box center [128, 87] width 22 height 12
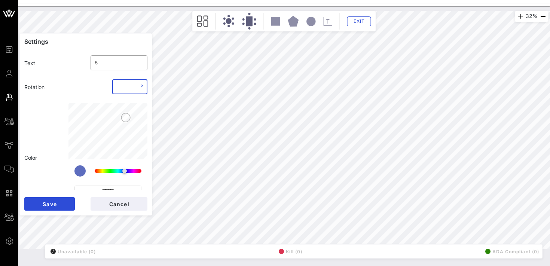
type input "**"
type input "*"
click at [46, 204] on span "Save" at bounding box center [49, 204] width 15 height 6
type input "****"
click at [103, 64] on input "text" at bounding box center [119, 63] width 48 height 12
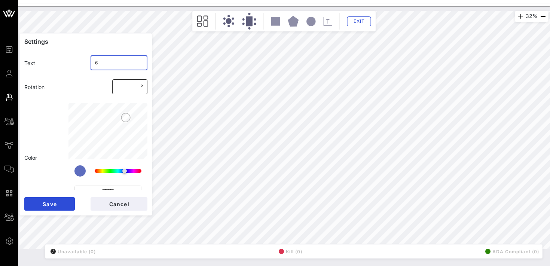
type input "6"
click at [129, 86] on input "****" at bounding box center [128, 87] width 22 height 12
type input "**"
type input "*"
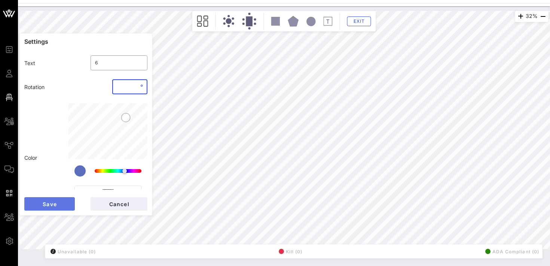
click at [48, 204] on span "Save" at bounding box center [49, 204] width 15 height 6
type input "***"
click at [115, 62] on input "text" at bounding box center [119, 63] width 48 height 12
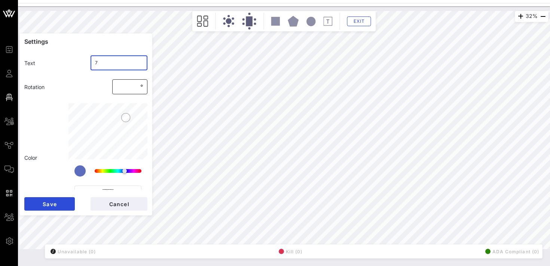
type input "7"
click at [128, 89] on input "***" at bounding box center [128, 87] width 22 height 12
type input "*"
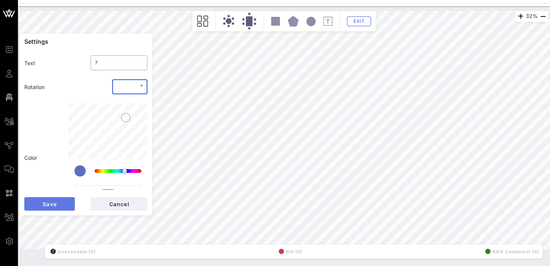
click at [55, 203] on span "Save" at bounding box center [49, 204] width 15 height 6
type input "4"
type input "3"
type input "*"
type input "1"
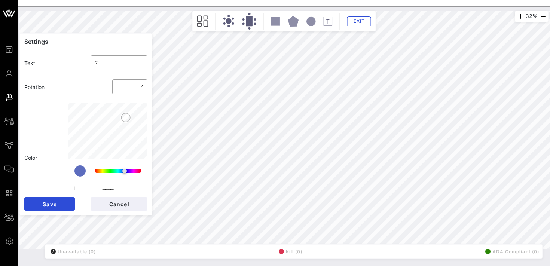
type input "*******"
click at [94, 63] on div "​ 1" at bounding box center [119, 62] width 57 height 15
type input "Gilead 1"
click at [57, 201] on span "Save" at bounding box center [49, 204] width 15 height 6
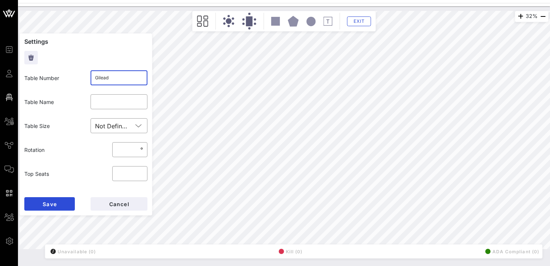
click at [113, 77] on input "Gilead" at bounding box center [119, 78] width 48 height 12
type input "1B"
click at [52, 201] on span "Save" at bounding box center [49, 204] width 15 height 6
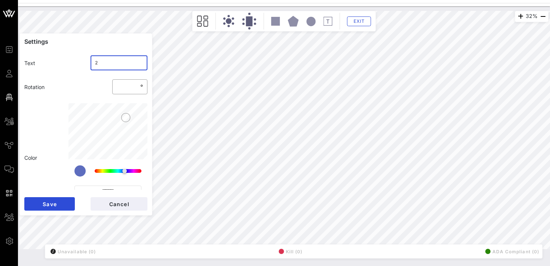
click at [95, 63] on input "2" at bounding box center [119, 63] width 48 height 12
type input "SKE - 2"
click at [54, 206] on span "Save" at bounding box center [49, 204] width 15 height 6
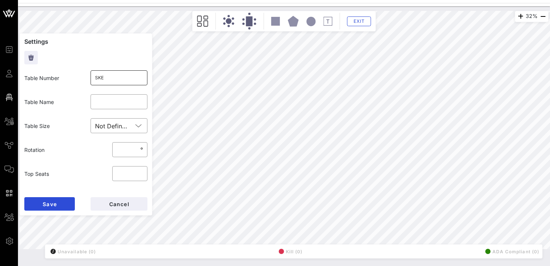
click at [113, 77] on input "SKE" at bounding box center [119, 78] width 48 height 12
type input "2B"
click at [47, 204] on span "Save" at bounding box center [49, 204] width 15 height 6
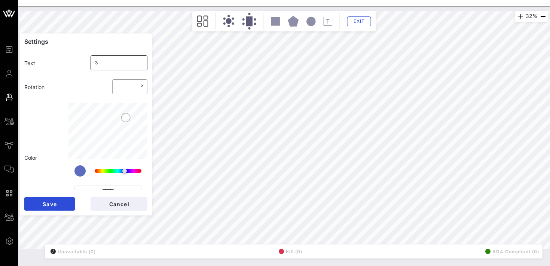
click at [95, 64] on input "3" at bounding box center [119, 63] width 48 height 12
type input "Absolut - 3"
click at [51, 198] on button "Save" at bounding box center [49, 203] width 51 height 13
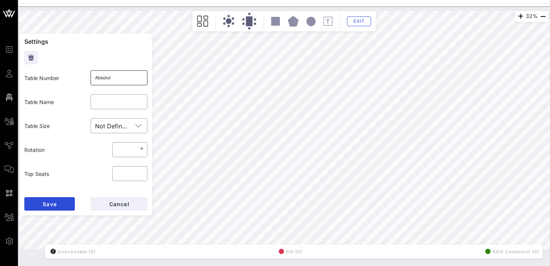
click at [129, 77] on input "Absolut" at bounding box center [119, 78] width 48 height 12
type input "3B"
click at [50, 205] on span "Save" at bounding box center [49, 204] width 15 height 6
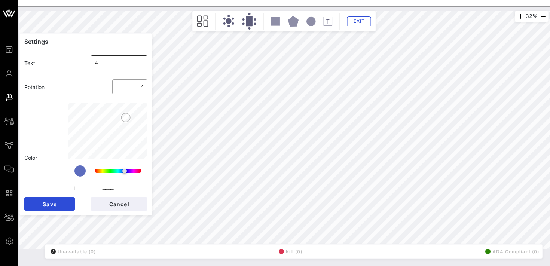
click at [106, 63] on input "4" at bounding box center [119, 63] width 48 height 12
type input "Getty - 4"
click at [45, 205] on span "Save" at bounding box center [49, 204] width 15 height 6
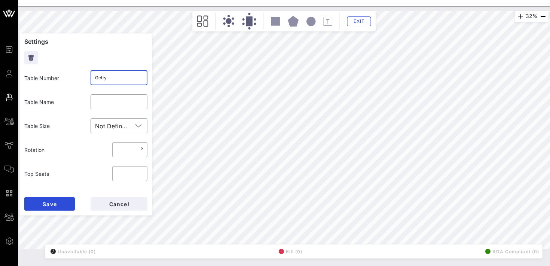
click at [112, 78] on input "Getty" at bounding box center [119, 78] width 48 height 12
type input "$"
type input "4B"
click at [45, 203] on span "Save" at bounding box center [49, 204] width 15 height 6
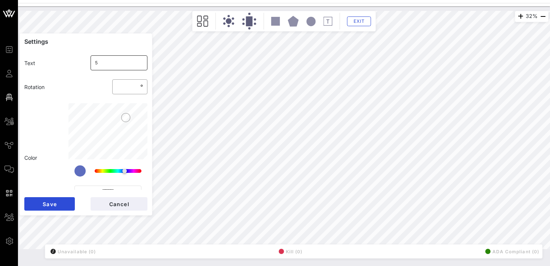
click at [102, 63] on input "5" at bounding box center [119, 63] width 48 height 12
type input "Hyundai - 5"
click at [55, 205] on span "Save" at bounding box center [49, 204] width 15 height 6
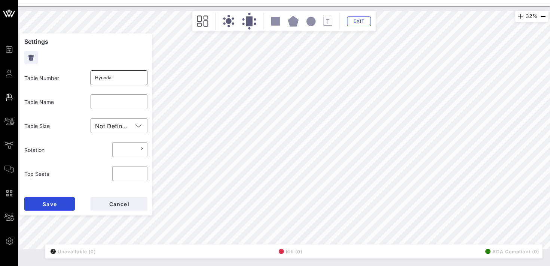
click at [115, 80] on input "Hyundai" at bounding box center [119, 78] width 48 height 12
type input "5B"
click at [50, 202] on span "Save" at bounding box center [49, 204] width 15 height 6
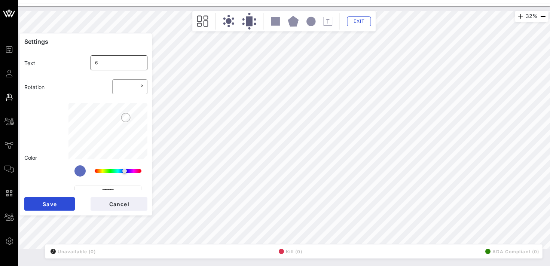
click at [95, 63] on input "6" at bounding box center [119, 63] width 48 height 12
type input "[PERSON_NAME] - 6"
click at [55, 207] on span "Save" at bounding box center [49, 204] width 15 height 6
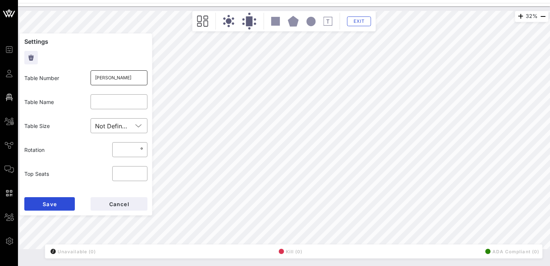
click at [112, 78] on input "[PERSON_NAME]" at bounding box center [119, 78] width 48 height 12
type input "6B"
click at [42, 203] on span "Save" at bounding box center [49, 204] width 15 height 6
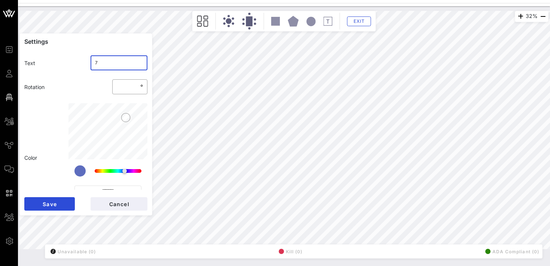
click at [100, 61] on input "7" at bounding box center [119, 63] width 48 height 12
type input "Skittles - 7"
click at [51, 204] on span "Save" at bounding box center [49, 204] width 15 height 6
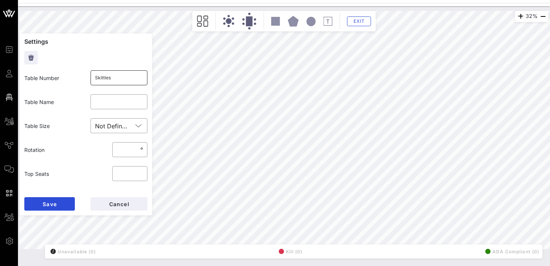
click at [112, 80] on input "Skittles" at bounding box center [119, 78] width 48 height 12
type input "7B"
click at [44, 203] on span "Save" at bounding box center [49, 204] width 15 height 6
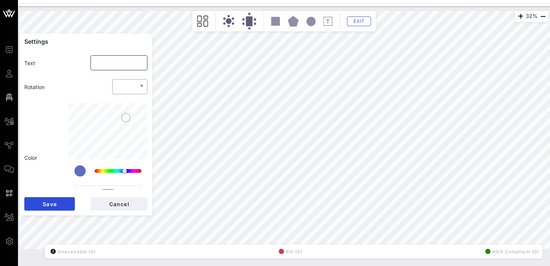
click at [108, 62] on input "text" at bounding box center [119, 63] width 48 height 12
type input "UBS2 - 8"
click at [53, 203] on span "Save" at bounding box center [49, 204] width 15 height 6
click at [129, 89] on input "***" at bounding box center [128, 87] width 22 height 12
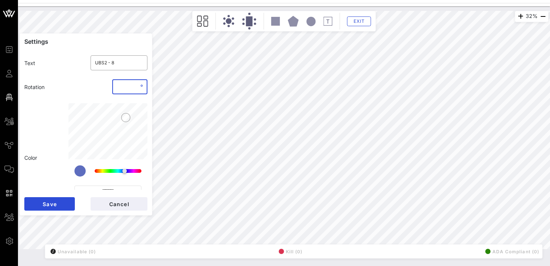
click at [129, 89] on input "***" at bounding box center [128, 87] width 22 height 12
type input "*"
click at [46, 203] on span "Save" at bounding box center [49, 204] width 15 height 6
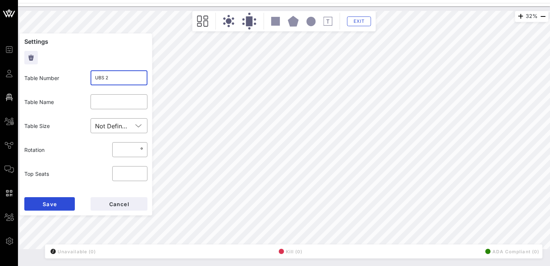
click at [113, 77] on input "UBS 2" at bounding box center [119, 78] width 48 height 12
type input "8B"
click at [48, 202] on span "Save" at bounding box center [49, 204] width 15 height 6
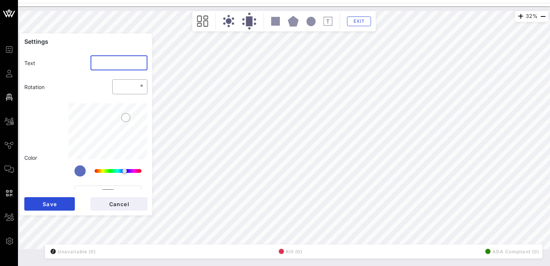
click at [116, 63] on input "text" at bounding box center [119, 63] width 48 height 12
click at [106, 63] on input "UBS2 - 9" at bounding box center [119, 63] width 48 height 12
type input "UBS1 - 9"
click at [57, 202] on button "Save" at bounding box center [49, 203] width 51 height 13
click at [128, 84] on input "***" at bounding box center [128, 87] width 22 height 12
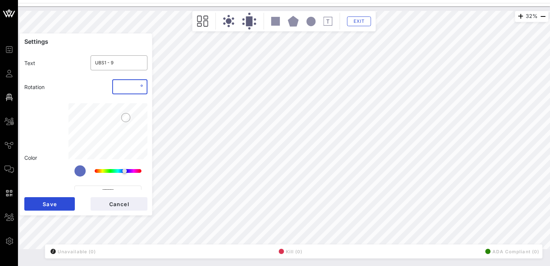
type input "*"
click at [45, 206] on span "Save" at bounding box center [49, 204] width 15 height 6
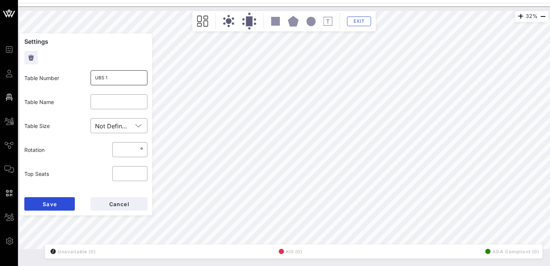
click at [112, 78] on input "UBS 1" at bounding box center [119, 78] width 48 height 12
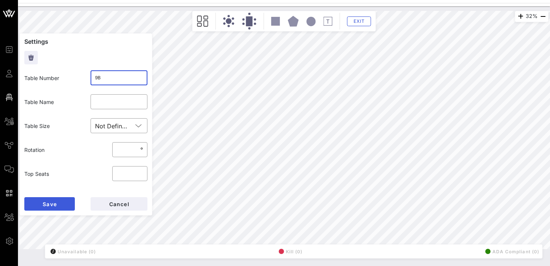
type input "9B"
click at [55, 202] on span "Save" at bounding box center [49, 204] width 15 height 6
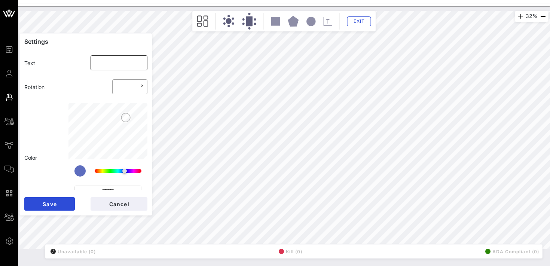
click at [97, 61] on input "text" at bounding box center [119, 63] width 48 height 12
type input "[PERSON_NAME]"
click at [127, 91] on input "**" at bounding box center [128, 87] width 22 height 12
type input "*"
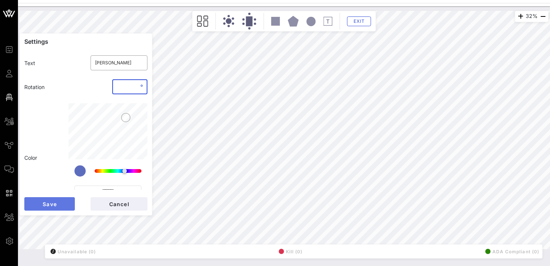
click at [60, 204] on button "Save" at bounding box center [49, 203] width 51 height 13
click at [112, 65] on input "[PERSON_NAME]" at bounding box center [119, 63] width 48 height 12
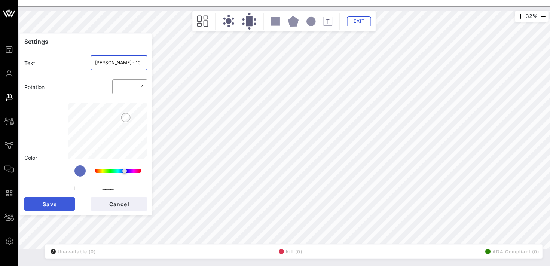
type input "[PERSON_NAME] - 10"
click at [54, 200] on button "Save" at bounding box center [49, 203] width 51 height 13
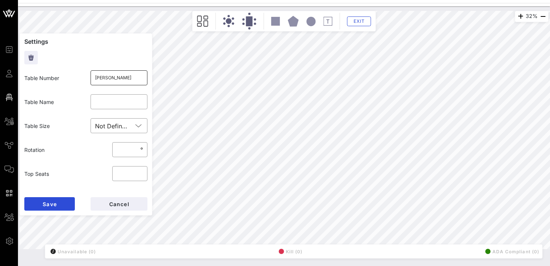
click at [119, 79] on input "[PERSON_NAME]" at bounding box center [119, 78] width 48 height 12
type input "D"
type input "10B"
click at [51, 206] on span "Save" at bounding box center [49, 204] width 15 height 6
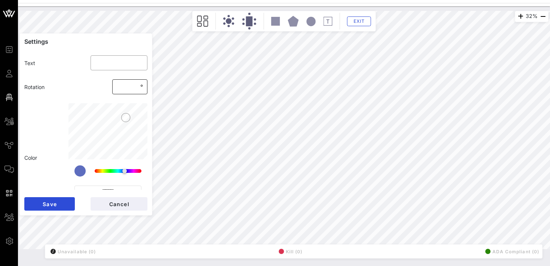
click at [126, 88] on input "**" at bounding box center [128, 87] width 22 height 12
type input "*"
click at [110, 64] on input "text" at bounding box center [119, 63] width 48 height 12
click at [126, 90] on input "number" at bounding box center [128, 87] width 22 height 12
type input "*"
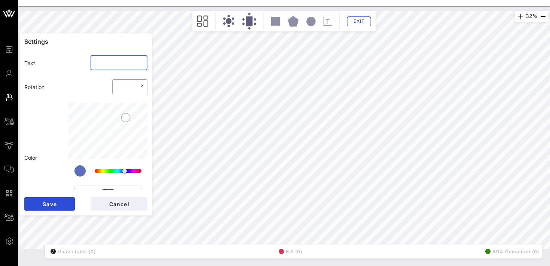
click at [98, 62] on input "text" at bounding box center [119, 63] width 48 height 12
type input "Hornitos"
click at [56, 204] on span "Save" at bounding box center [49, 204] width 15 height 6
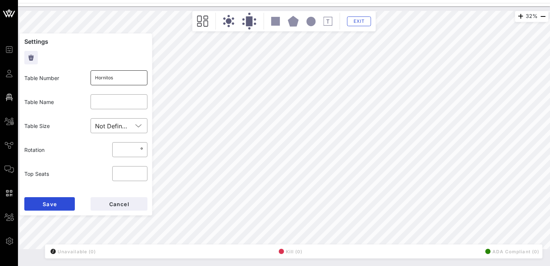
click at [125, 77] on input "Hornitos" at bounding box center [119, 78] width 48 height 12
type input "11B"
click at [41, 203] on button "Save" at bounding box center [49, 203] width 51 height 13
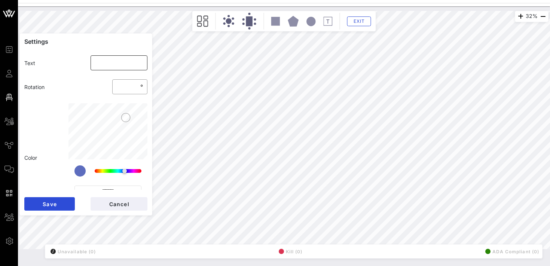
click at [118, 66] on input "text" at bounding box center [119, 63] width 48 height 12
type input "King"
click at [129, 89] on input "**" at bounding box center [128, 87] width 22 height 12
type input "*"
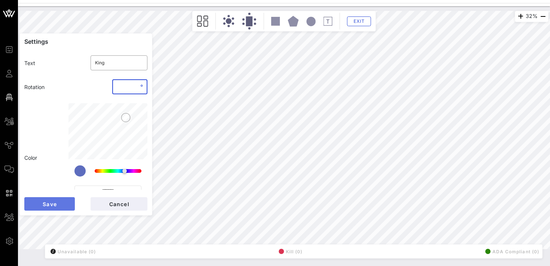
click at [49, 201] on span "Save" at bounding box center [49, 204] width 15 height 6
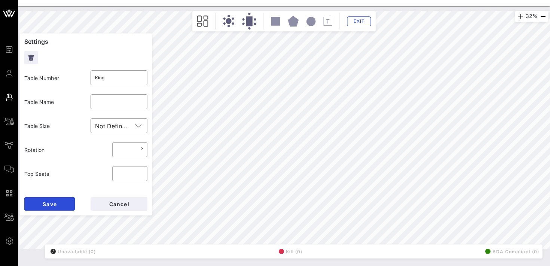
type input "***"
click at [115, 77] on input "King" at bounding box center [119, 78] width 48 height 12
type input "12B"
click at [48, 203] on span "Save" at bounding box center [49, 204] width 15 height 6
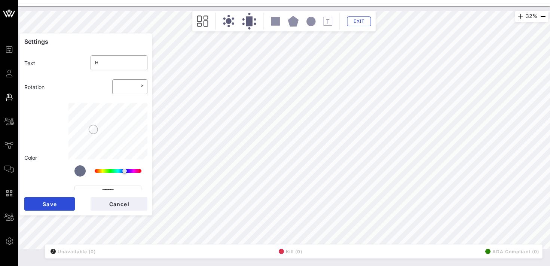
click at [152, 63] on div "32% Floorplan Builder Seat Legend Assign Seats Groups Exit Settings Text ​ H Ro…" at bounding box center [283, 130] width 529 height 238
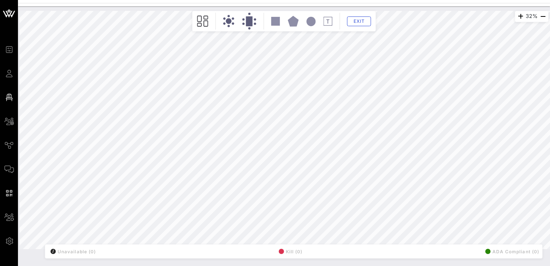
click at [311, 21] on icon at bounding box center [311, 21] width 9 height 9
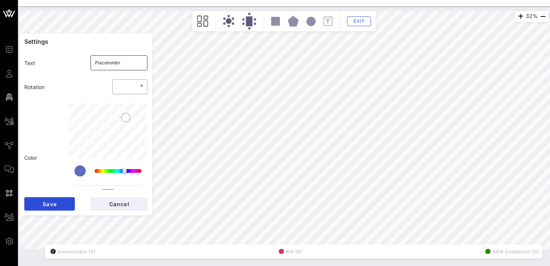
click at [125, 60] on input "Placeholder" at bounding box center [119, 63] width 48 height 12
type input "H"
type input "*******"
type input "H"
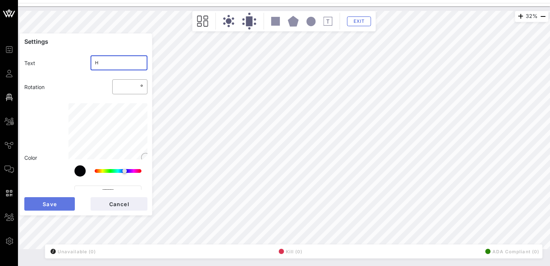
click at [57, 206] on button "Save" at bounding box center [49, 203] width 51 height 13
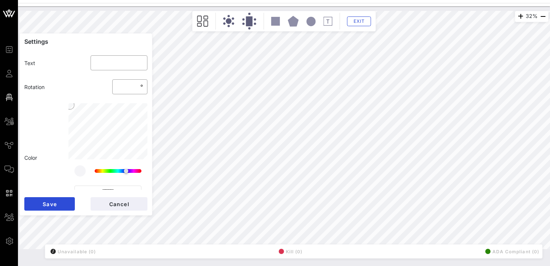
type input "*******"
click at [39, 204] on button "Save" at bounding box center [49, 203] width 51 height 13
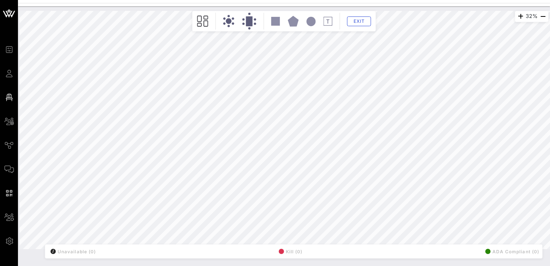
click at [105, 60] on div "32% Floorplan Builder Seat Legend Assign Seats Groups Exit All Reserved Shared …" at bounding box center [283, 130] width 529 height 238
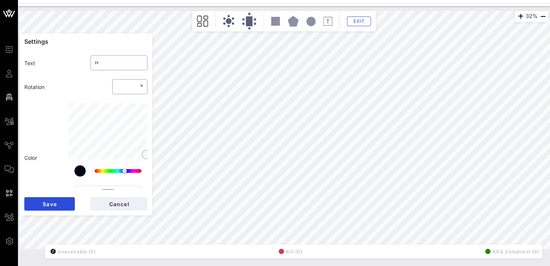
type input "*******"
click at [42, 202] on span "Save" at bounding box center [49, 204] width 15 height 6
type input "*******"
click at [51, 206] on span "Save" at bounding box center [49, 204] width 15 height 6
click at [45, 205] on span "Save" at bounding box center [49, 204] width 15 height 6
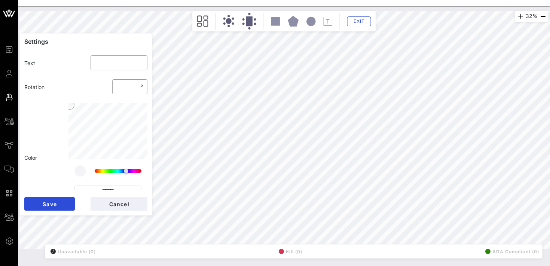
click at [104, 60] on div "32% Floorplan Builder Seat Legend Assign Seats Groups Exit Settings Text ​ Rota…" at bounding box center [283, 130] width 529 height 238
type input "*******"
click at [51, 203] on span "Save" at bounding box center [49, 204] width 15 height 6
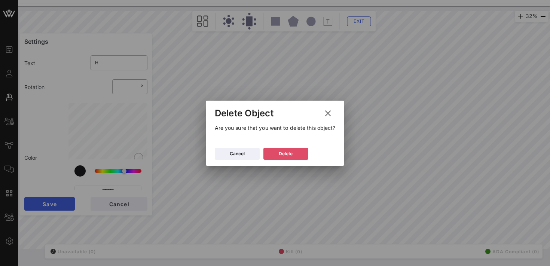
click at [290, 149] on button "Delete" at bounding box center [286, 154] width 45 height 12
click at [299, 149] on button "Delete" at bounding box center [286, 154] width 45 height 12
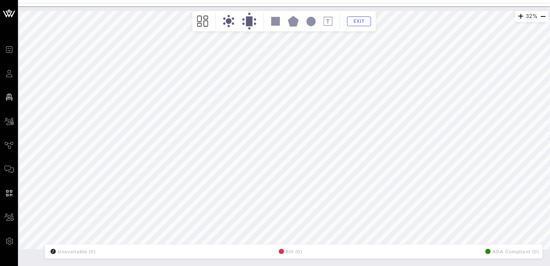
click at [311, 22] on icon at bounding box center [311, 21] width 9 height 9
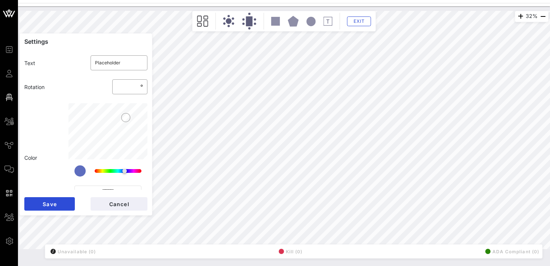
click at [311, 22] on icon at bounding box center [311, 21] width 9 height 9
click at [311, 21] on icon at bounding box center [311, 21] width 9 height 9
click at [311, 22] on icon at bounding box center [311, 21] width 9 height 9
type input "*******"
click at [124, 64] on input "Placeholder" at bounding box center [119, 63] width 48 height 12
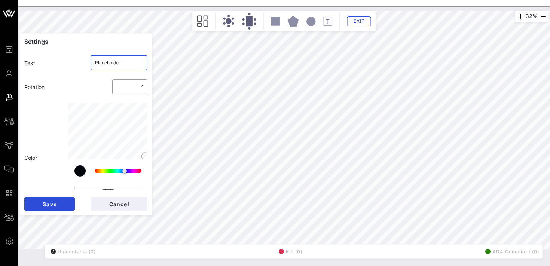
click at [124, 64] on input "Placeholder" at bounding box center [119, 63] width 48 height 12
type input "HT"
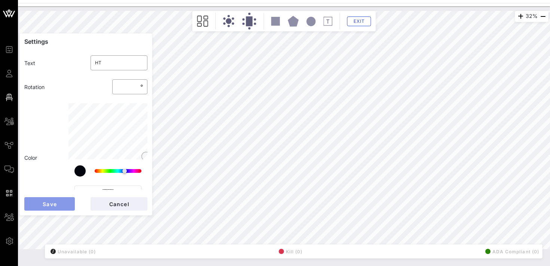
click at [56, 206] on span "Save" at bounding box center [49, 204] width 15 height 6
type input "*******"
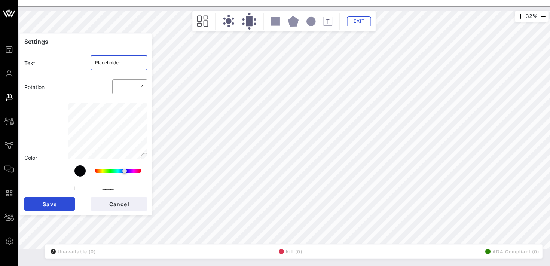
click at [115, 63] on input "Placeholder" at bounding box center [119, 63] width 48 height 12
type input "HT"
click at [46, 202] on span "Save" at bounding box center [49, 204] width 15 height 6
click at [128, 65] on input "Placeholder" at bounding box center [119, 63] width 48 height 12
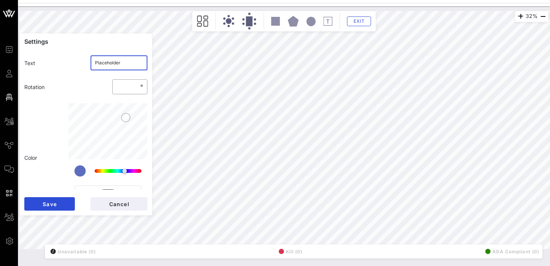
click at [128, 65] on input "Placeholder" at bounding box center [119, 63] width 48 height 12
type input "HT"
type input "*******"
type input "HT"
click at [42, 204] on button "Save" at bounding box center [49, 203] width 51 height 13
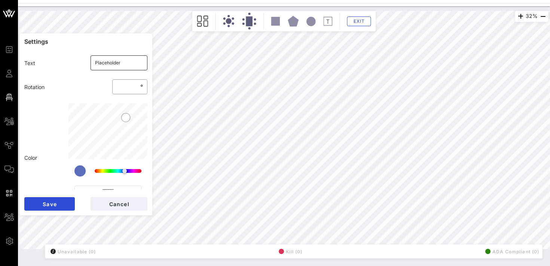
click at [123, 62] on input "Placeholder" at bounding box center [119, 63] width 48 height 12
type input "HT"
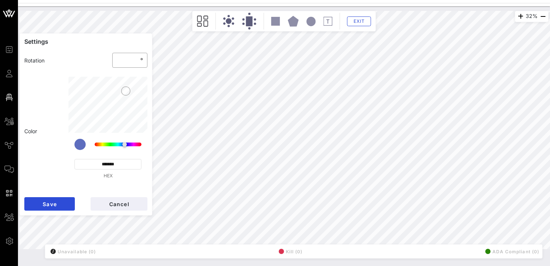
type input "*******"
type input "HT"
click at [49, 203] on span "Save" at bounding box center [49, 204] width 15 height 6
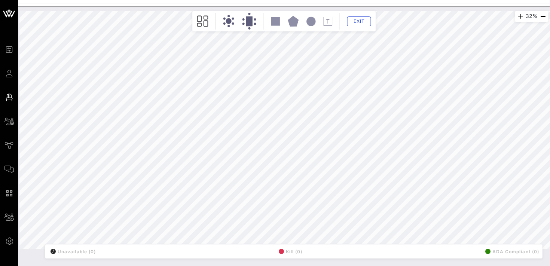
click at [106, 57] on div "32% Floorplan Builder Seat Legend Assign Seats Groups Exit All Reserved Shared …" at bounding box center [283, 130] width 529 height 238
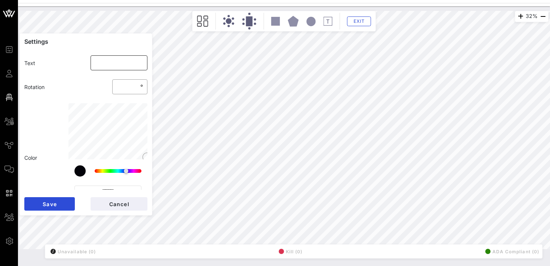
click at [115, 64] on input "text" at bounding box center [119, 63] width 48 height 12
type input "HT"
click at [49, 207] on button "Save" at bounding box center [49, 203] width 51 height 13
click at [107, 60] on div "32% Floorplan Builder Seat Legend Assign Seats Groups Exit Settings Text ​ H Ro…" at bounding box center [283, 130] width 529 height 238
click at [115, 60] on input "H" at bounding box center [119, 63] width 48 height 12
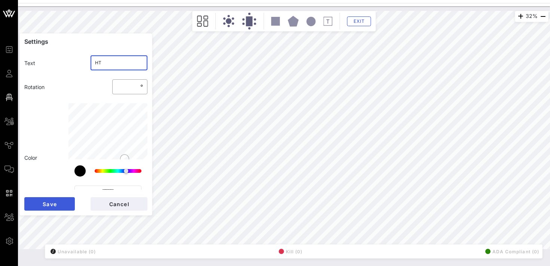
type input "HT"
click at [40, 204] on button "Save" at bounding box center [49, 203] width 51 height 13
click at [108, 64] on input "H" at bounding box center [119, 63] width 48 height 12
type input "HT"
click at [62, 201] on button "Save" at bounding box center [49, 203] width 51 height 13
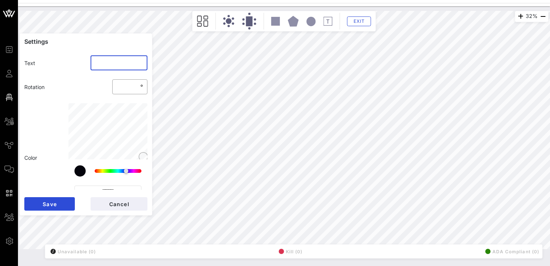
click at [103, 61] on input "text" at bounding box center [119, 63] width 48 height 12
click at [96, 64] on input "HT" at bounding box center [119, 63] width 48 height 12
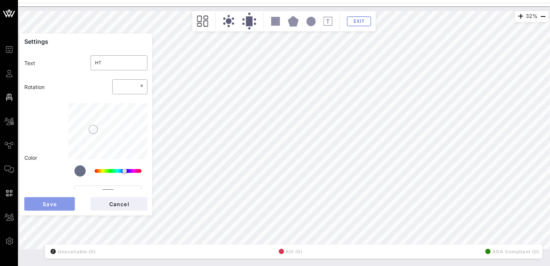
click at [52, 203] on span "Save" at bounding box center [49, 204] width 15 height 6
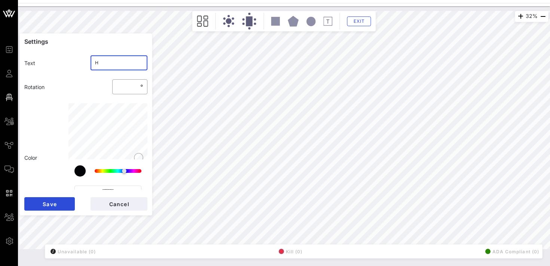
click at [106, 61] on input "H" at bounding box center [119, 63] width 48 height 12
type input "HT"
type input "*******"
type input "HT"
click at [56, 206] on span "Save" at bounding box center [49, 204] width 15 height 6
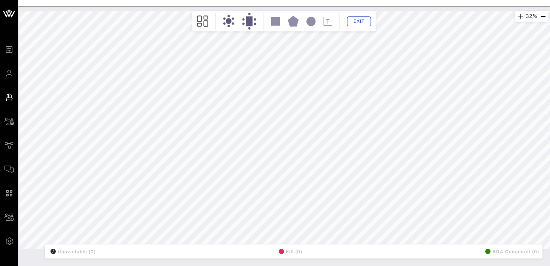
click at [312, 21] on icon at bounding box center [311, 21] width 9 height 9
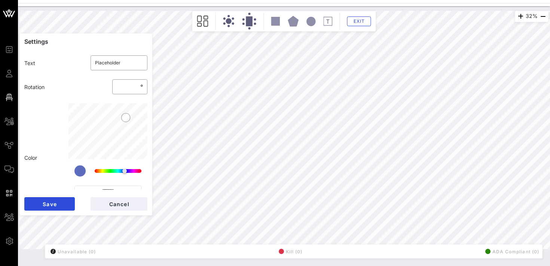
click at [310, 20] on icon at bounding box center [311, 21] width 9 height 9
click at [313, 20] on icon at bounding box center [311, 21] width 9 height 9
click at [310, 22] on icon at bounding box center [311, 21] width 9 height 9
click at [310, 20] on icon at bounding box center [311, 21] width 9 height 9
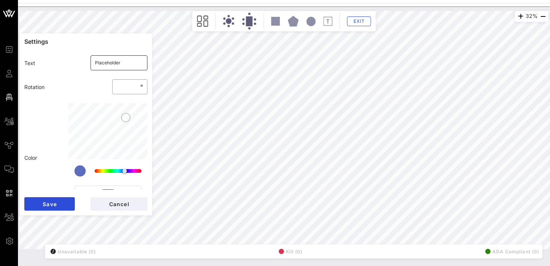
click at [122, 66] on input "Placeholder" at bounding box center [119, 63] width 48 height 12
type input "HT"
type input "*******"
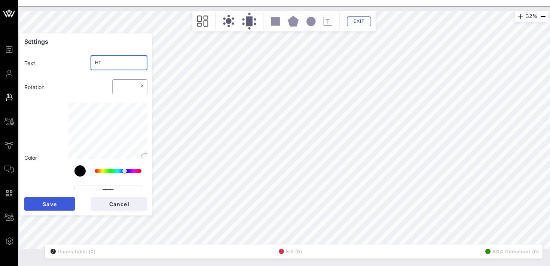
type input "HT"
click at [57, 203] on span "Save" at bounding box center [49, 204] width 15 height 6
click at [134, 64] on input "Placeholder" at bounding box center [119, 63] width 48 height 12
type input "HT"
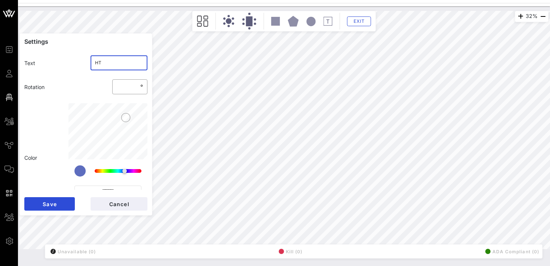
type input "*******"
type input "HT"
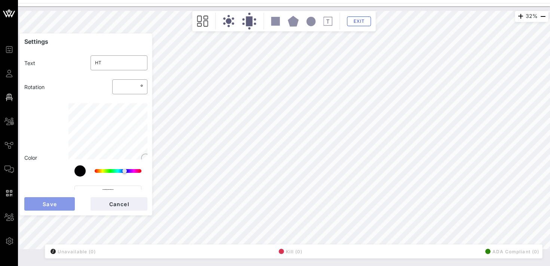
click at [58, 206] on button "Save" at bounding box center [49, 203] width 51 height 13
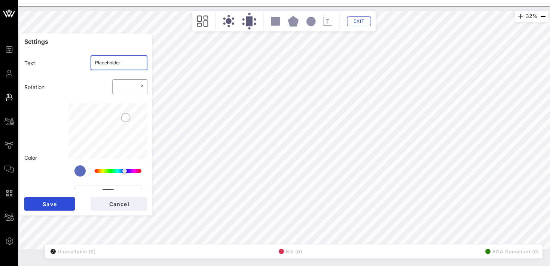
click at [122, 66] on input "Placeholder" at bounding box center [119, 63] width 48 height 12
type input "HT"
type input "*******"
type input "HT"
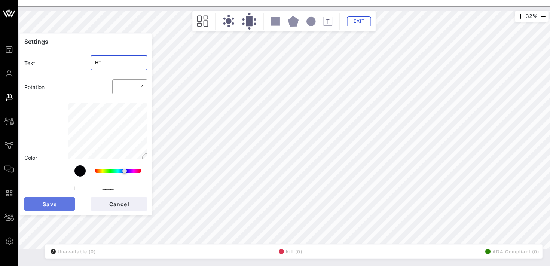
click at [49, 206] on span "Save" at bounding box center [49, 204] width 15 height 6
click at [127, 66] on input "Placeholder" at bounding box center [119, 63] width 48 height 12
type input "HT"
type input "*******"
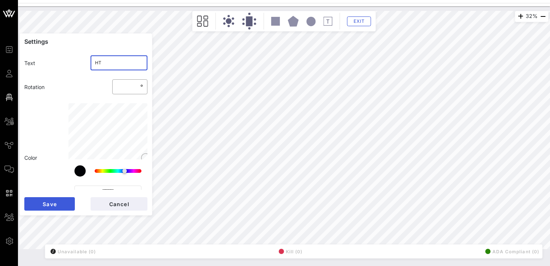
type input "HT"
click at [52, 206] on span "Save" at bounding box center [49, 204] width 15 height 6
click at [126, 64] on input "Placeholder" at bounding box center [119, 63] width 48 height 12
type input "HT"
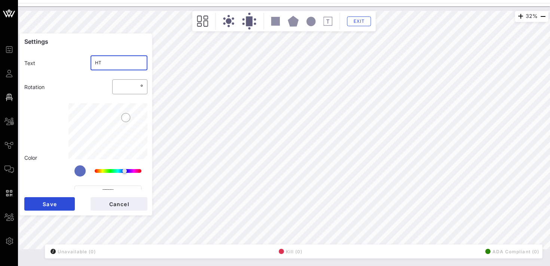
type input "*******"
type input "HT"
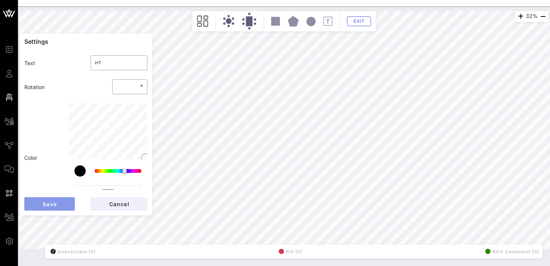
click at [49, 201] on span "Save" at bounding box center [49, 204] width 15 height 6
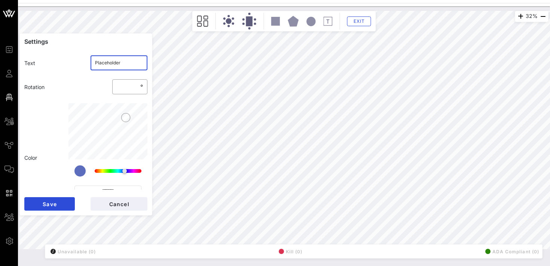
click at [121, 63] on input "Placeholder" at bounding box center [119, 63] width 48 height 12
type input "HT"
type input "*******"
type input "HT"
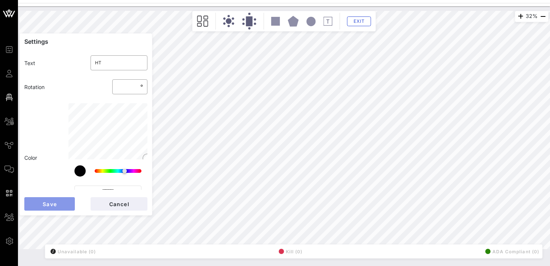
click at [58, 203] on button "Save" at bounding box center [49, 203] width 51 height 13
click at [143, 96] on div "32% Floorplan Builder Seat Legend Assign Seats Groups Exit Settings Text ​ HT R…" at bounding box center [283, 130] width 529 height 238
type input "*******"
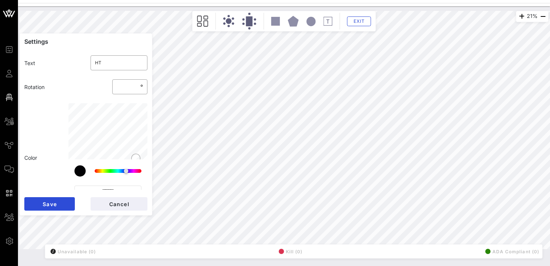
type input "H"
type input "*******"
type input "HT"
type input "*******"
click at [60, 203] on button "Save" at bounding box center [49, 203] width 51 height 13
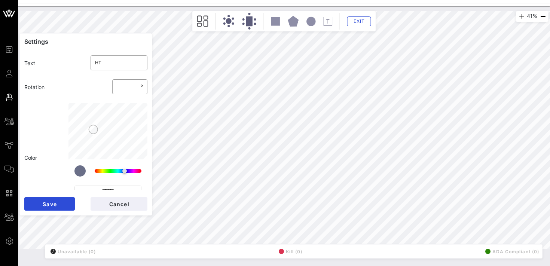
type input "*******"
click at [51, 202] on span "Save" at bounding box center [49, 204] width 15 height 6
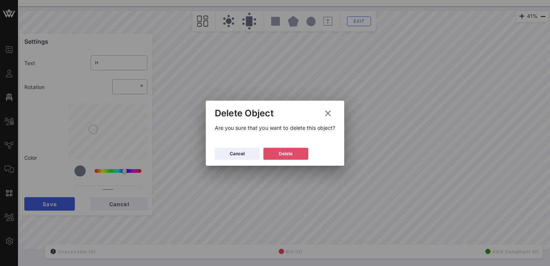
click at [298, 150] on button "Delete" at bounding box center [286, 154] width 45 height 12
click at [291, 149] on button "Delete" at bounding box center [286, 154] width 45 height 12
click at [297, 156] on button "Delete" at bounding box center [286, 154] width 45 height 12
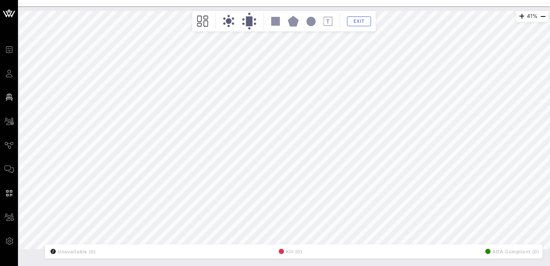
click at [311, 19] on icon at bounding box center [311, 21] width 9 height 9
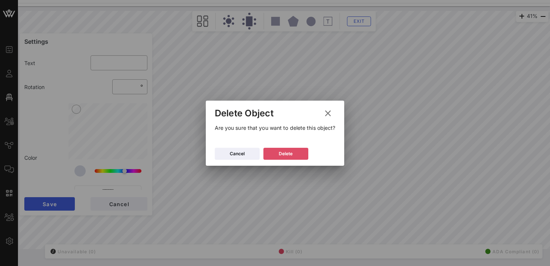
click at [290, 154] on div "Delete" at bounding box center [286, 153] width 14 height 7
click at [281, 149] on button "Delete" at bounding box center [286, 154] width 45 height 12
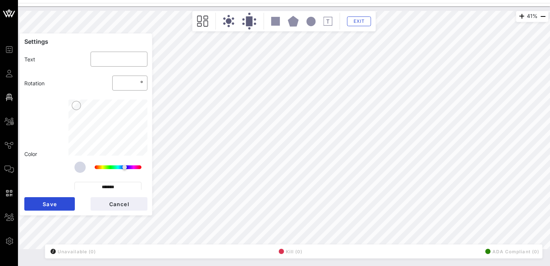
scroll to position [0, 0]
click at [276, 24] on rect at bounding box center [275, 21] width 9 height 9
type input "Placeholder"
type input "*******"
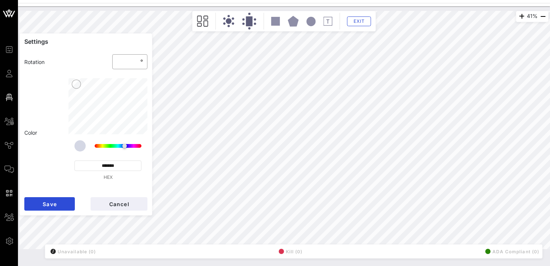
scroll to position [27, 0]
drag, startPoint x: 130, startPoint y: 161, endPoint x: 88, endPoint y: 164, distance: 41.6
click at [88, 164] on input "*******" at bounding box center [107, 164] width 67 height 10
click at [125, 164] on input "*******" at bounding box center [107, 164] width 67 height 10
drag, startPoint x: 125, startPoint y: 164, endPoint x: 91, endPoint y: 164, distance: 34.1
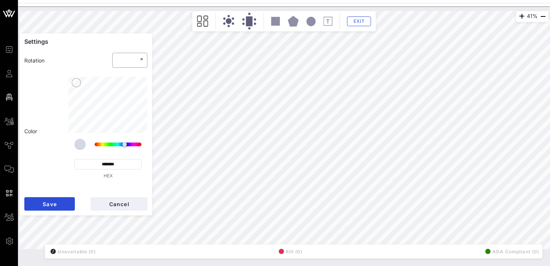
click at [91, 164] on input "*******" at bounding box center [107, 164] width 67 height 10
type input "Placeholder"
click at [121, 164] on input "*******" at bounding box center [107, 164] width 67 height 10
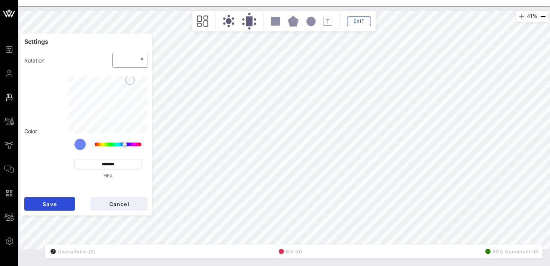
paste input
type input "*******"
click at [63, 176] on div "**********" at bounding box center [86, 131] width 132 height 118
click at [55, 202] on span "Save" at bounding box center [49, 204] width 15 height 6
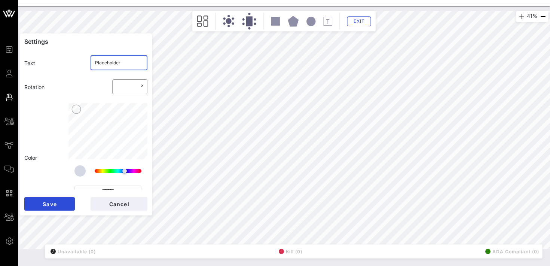
click at [122, 61] on input "Placeholder" at bounding box center [119, 63] width 48 height 12
type input "P"
type input "SPONSOR 2"
click at [54, 205] on span "Save" at bounding box center [49, 204] width 15 height 6
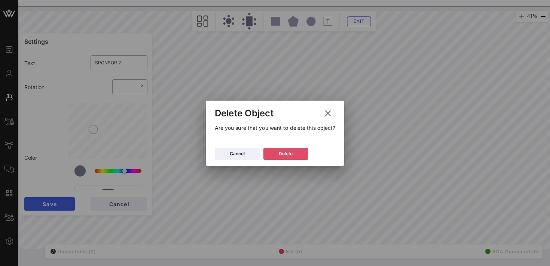
click at [293, 153] on button "Delete" at bounding box center [286, 154] width 45 height 12
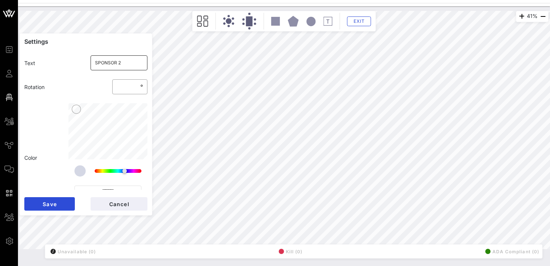
click at [125, 61] on input "SPONSOR 2" at bounding box center [119, 63] width 48 height 12
type input "*******"
click at [63, 204] on button "Save" at bounding box center [49, 203] width 51 height 13
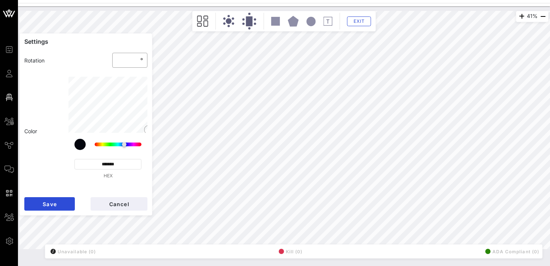
click at [122, 165] on input "*******" at bounding box center [107, 164] width 67 height 10
paste input
type input "*******"
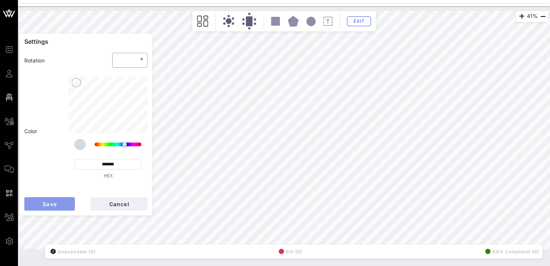
click at [43, 204] on span "Save" at bounding box center [49, 204] width 15 height 6
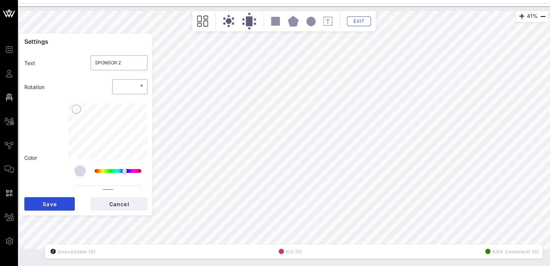
type input "*"
click at [328, 19] on icon at bounding box center [328, 21] width 9 height 9
type input "S"
type textarea "*"
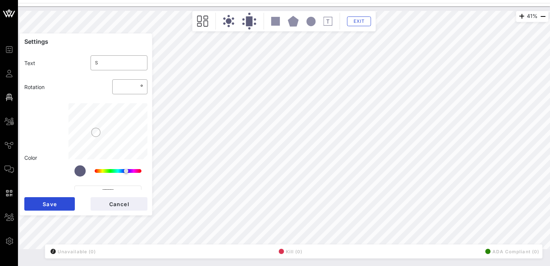
scroll to position [0, 0]
type input "Sp"
type textarea "**"
type input "Spo"
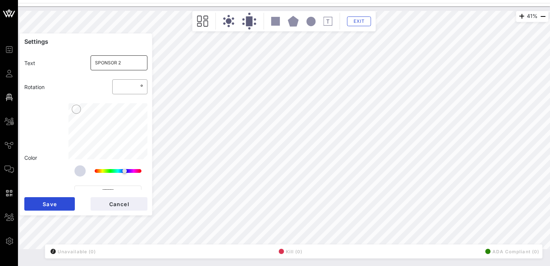
click at [126, 60] on input "SPONSOR 2" at bounding box center [119, 63] width 48 height 12
click at [52, 204] on span "Save" at bounding box center [49, 204] width 15 height 6
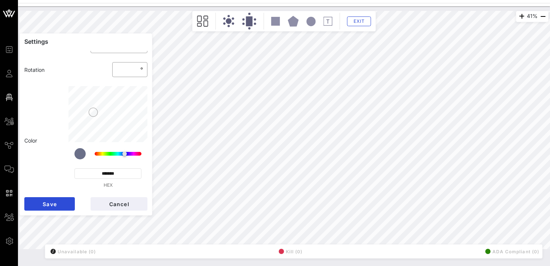
scroll to position [27, 0]
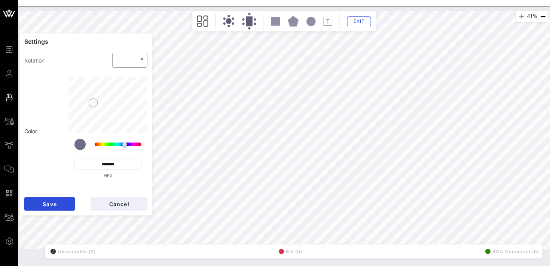
click at [115, 167] on input "*******" at bounding box center [107, 164] width 67 height 10
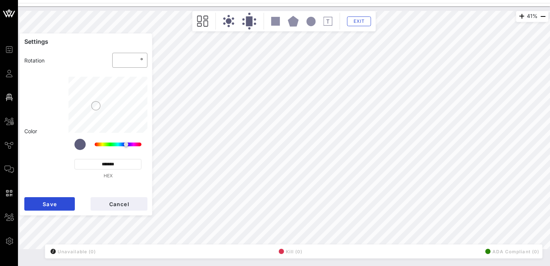
click at [115, 166] on input "*******" at bounding box center [107, 164] width 67 height 10
paste input
click at [59, 203] on button "Save" at bounding box center [49, 203] width 51 height 13
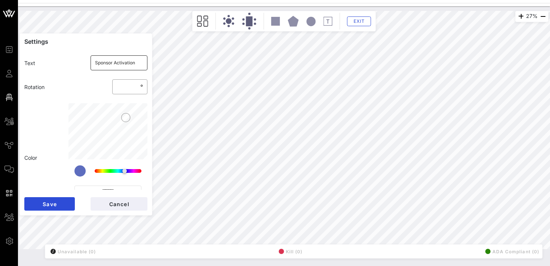
click at [115, 67] on input "Sponsor Activation" at bounding box center [119, 63] width 48 height 12
click at [50, 202] on span "Save" at bounding box center [49, 204] width 15 height 6
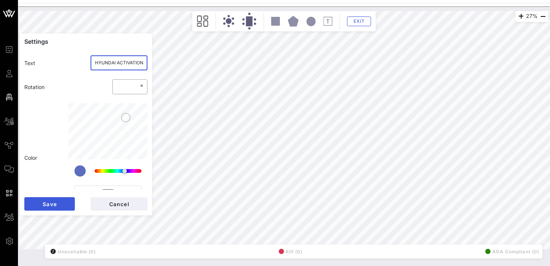
scroll to position [0, 0]
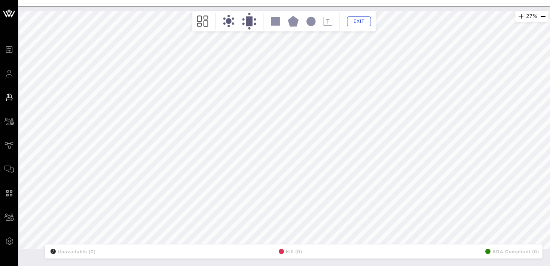
click at [277, 22] on rect at bounding box center [275, 21] width 9 height 9
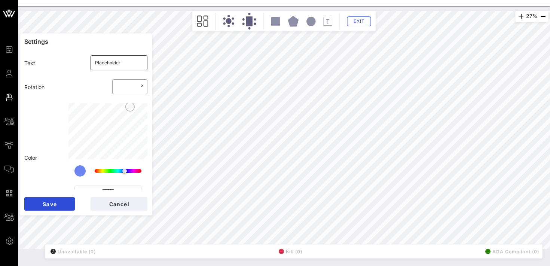
click at [133, 58] on input "Placeholder" at bounding box center [119, 63] width 48 height 12
click at [130, 61] on input "Placeholder" at bounding box center [119, 63] width 48 height 12
click at [48, 201] on span "Save" at bounding box center [49, 204] width 15 height 6
click at [54, 205] on span "Save" at bounding box center [49, 204] width 15 height 6
click at [125, 86] on input "*" at bounding box center [128, 87] width 22 height 12
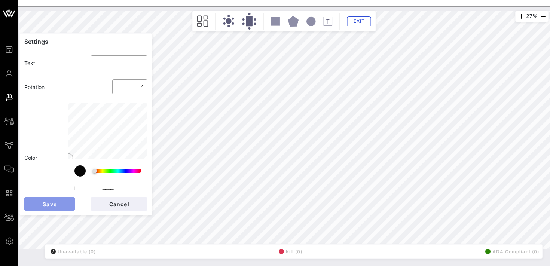
click at [54, 207] on button "Save" at bounding box center [49, 203] width 51 height 13
click at [128, 86] on input "**" at bounding box center [128, 87] width 22 height 12
click at [50, 206] on span "Save" at bounding box center [49, 204] width 15 height 6
click at [125, 89] on input "**" at bounding box center [128, 87] width 22 height 12
click at [45, 204] on span "Save" at bounding box center [49, 204] width 15 height 6
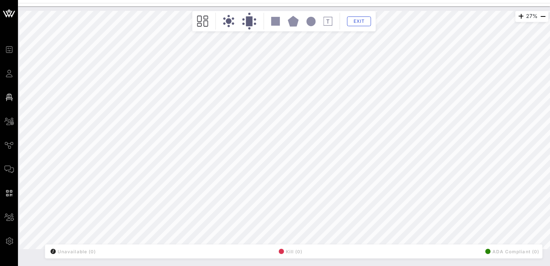
click at [328, 19] on icon at bounding box center [328, 21] width 9 height 9
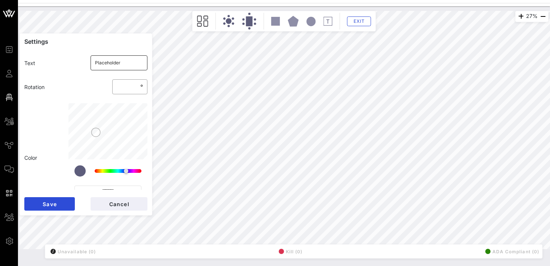
click at [133, 65] on input "Placeholder" at bounding box center [119, 63] width 48 height 12
click at [45, 204] on span "Save" at bounding box center [49, 204] width 15 height 6
click at [48, 203] on span "Save" at bounding box center [49, 204] width 15 height 6
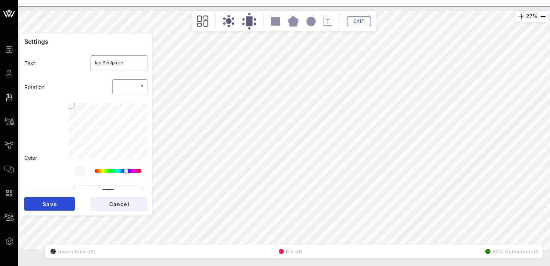
scroll to position [0, 0]
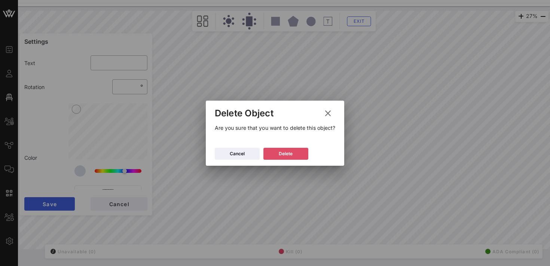
click at [290, 153] on div "Delete" at bounding box center [286, 153] width 14 height 7
click at [290, 151] on div "Delete" at bounding box center [286, 153] width 14 height 7
click at [293, 151] on button "Delete" at bounding box center [286, 154] width 45 height 12
click at [295, 149] on button "Delete" at bounding box center [286, 154] width 45 height 12
click at [292, 152] on div "Delete" at bounding box center [286, 153] width 14 height 7
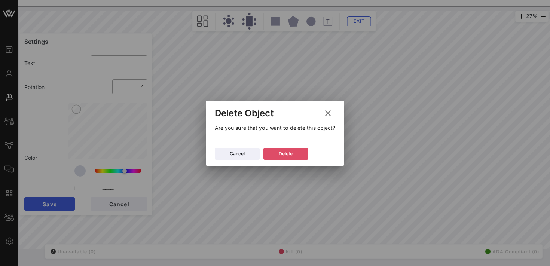
click at [286, 152] on icon at bounding box center [286, 153] width 6 height 5
click at [290, 156] on div "Delete" at bounding box center [286, 153] width 14 height 7
click at [289, 153] on div "Delete" at bounding box center [286, 153] width 14 height 7
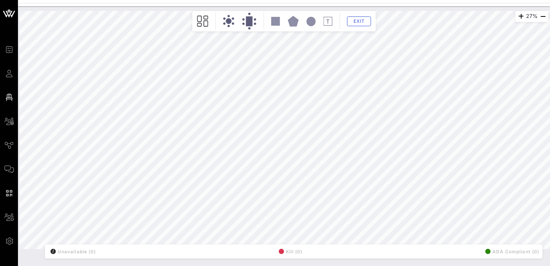
click at [311, 21] on icon at bounding box center [311, 21] width 9 height 9
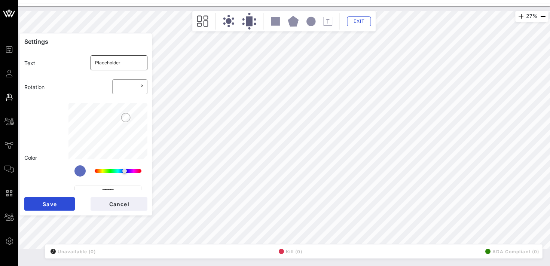
click at [125, 64] on input "Placeholder" at bounding box center [119, 63] width 48 height 12
click at [52, 204] on span "Save" at bounding box center [49, 204] width 15 height 6
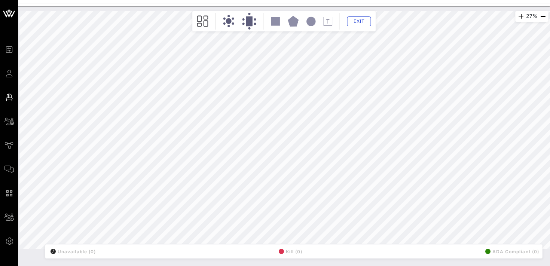
click at [326, 21] on icon at bounding box center [328, 21] width 9 height 9
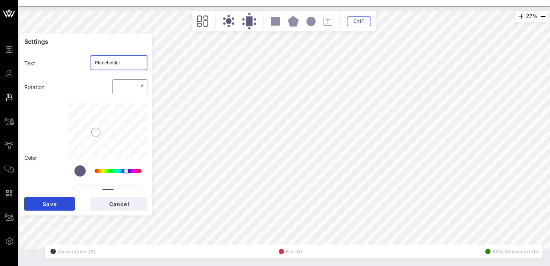
click at [125, 64] on input "Placeholder" at bounding box center [119, 63] width 48 height 12
click at [57, 202] on button "Save" at bounding box center [49, 203] width 51 height 13
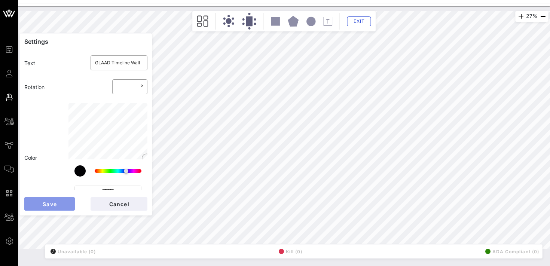
click at [51, 206] on span "Save" at bounding box center [49, 204] width 15 height 6
click at [141, 65] on div "**********" at bounding box center [283, 130] width 529 height 238
click at [116, 63] on input "text" at bounding box center [119, 63] width 48 height 12
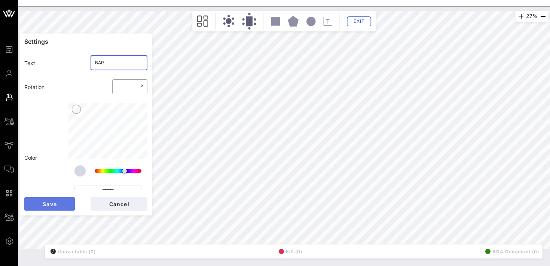
click at [50, 204] on span "Save" at bounding box center [49, 204] width 15 height 6
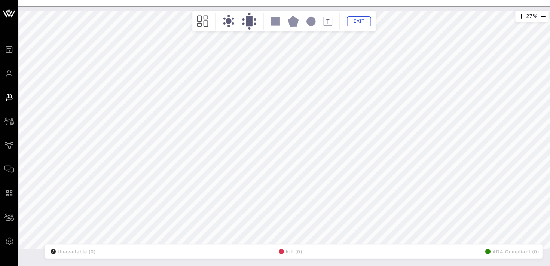
click at [141, 64] on div "27% Floorplan Builder Seat Legend Assign Seats Groups Exit All Reserved Shared …" at bounding box center [283, 130] width 529 height 238
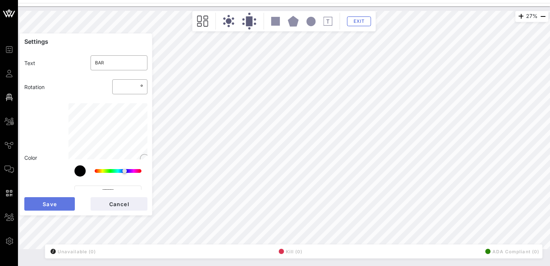
click at [50, 202] on span "Save" at bounding box center [49, 204] width 15 height 6
click at [141, 64] on div "27% Floorplan Builder Seat Legend Assign Seats Groups Exit Settings Text ​ BAR …" at bounding box center [283, 130] width 529 height 238
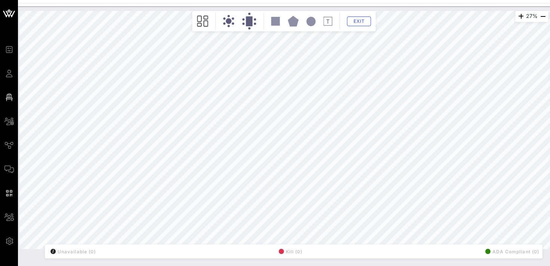
click at [144, 201] on div "27% Floorplan Builder Seat Legend Assign Seats Groups Exit All Reserved Shared …" at bounding box center [283, 130] width 529 height 238
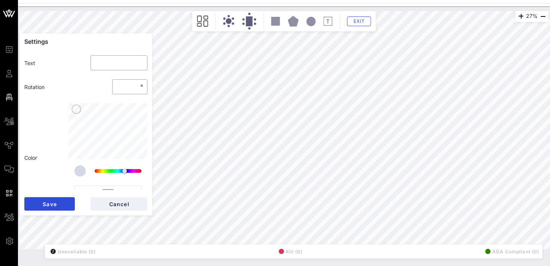
scroll to position [27, 0]
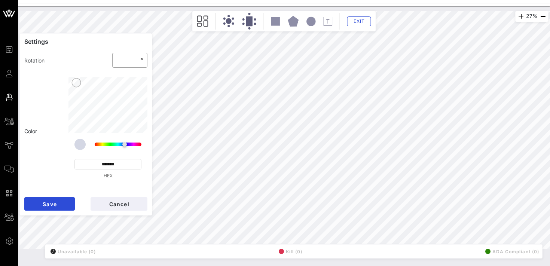
click at [110, 164] on input "*******" at bounding box center [107, 164] width 67 height 10
click at [56, 203] on span "Save" at bounding box center [49, 204] width 15 height 6
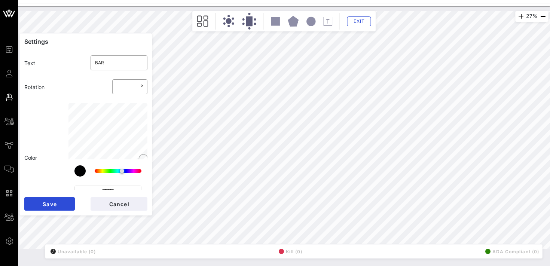
click at [136, 64] on div "27% Floorplan Builder Seat Legend Assign Seats Groups Exit Settings Text ​ BAR …" at bounding box center [283, 130] width 529 height 238
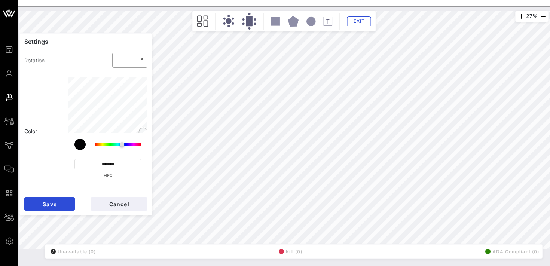
click at [110, 165] on input "*******" at bounding box center [107, 164] width 67 height 10
paste input
click at [48, 204] on span "Save" at bounding box center [49, 204] width 15 height 6
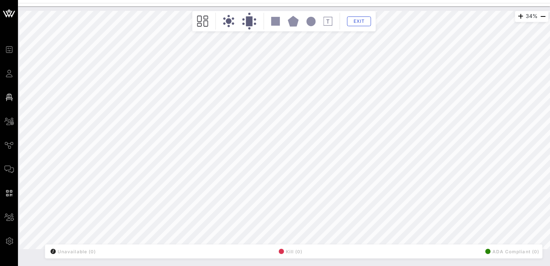
click at [141, 60] on div "34% Floorplan Builder Seat Legend Assign Seats Groups Exit All Reserved Shared …" at bounding box center [283, 130] width 529 height 238
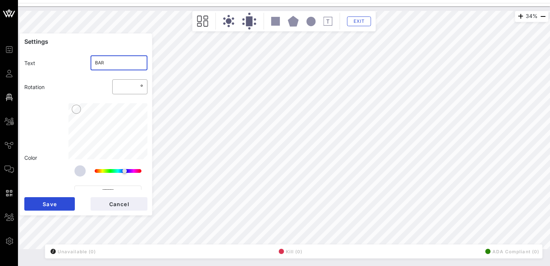
click at [120, 63] on input "BAR" at bounding box center [119, 63] width 48 height 12
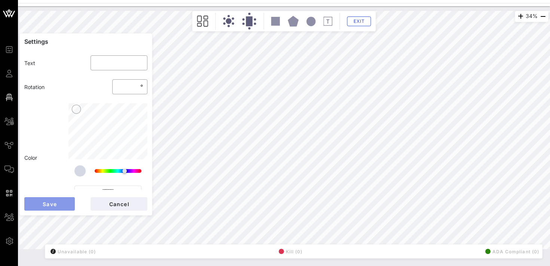
click at [49, 203] on span "Save" at bounding box center [49, 204] width 15 height 6
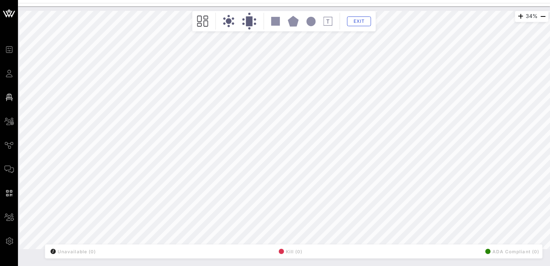
click at [328, 20] on icon at bounding box center [328, 21] width 9 height 9
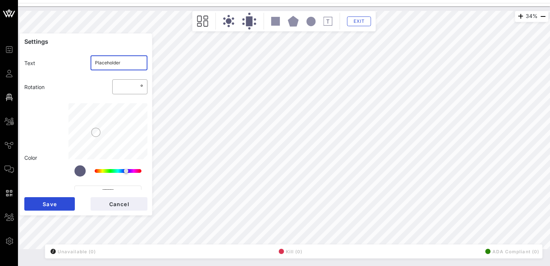
click at [121, 62] on input "Placeholder" at bounding box center [119, 63] width 48 height 12
click at [55, 201] on span "Save" at bounding box center [49, 204] width 15 height 6
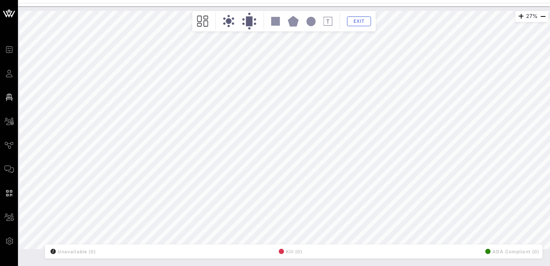
click at [329, 21] on icon at bounding box center [328, 21] width 9 height 9
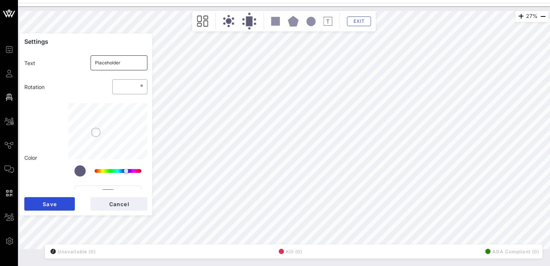
click at [125, 66] on input "Placeholder" at bounding box center [119, 63] width 48 height 12
click at [53, 204] on span "Save" at bounding box center [49, 204] width 15 height 6
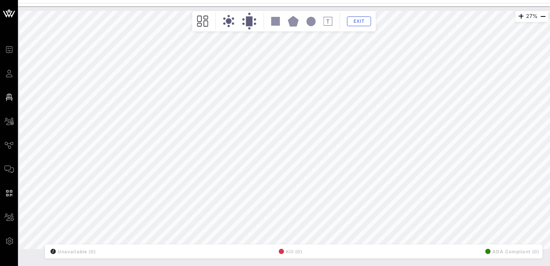
click at [331, 20] on icon at bounding box center [328, 21] width 9 height 9
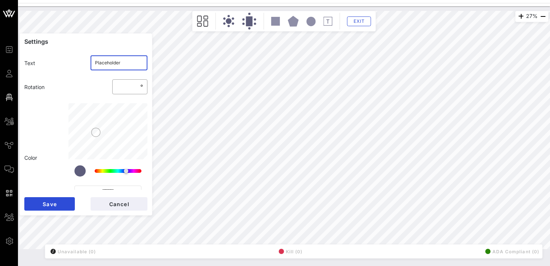
click at [123, 64] on input "Placeholder" at bounding box center [119, 63] width 48 height 12
click at [54, 206] on span "Save" at bounding box center [49, 204] width 15 height 6
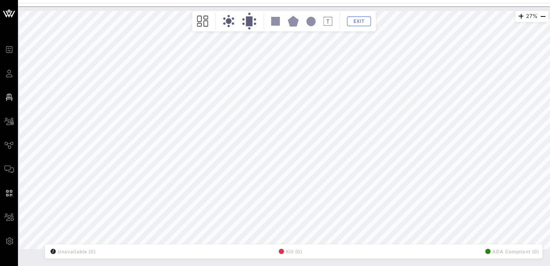
click at [276, 20] on rect at bounding box center [275, 21] width 9 height 9
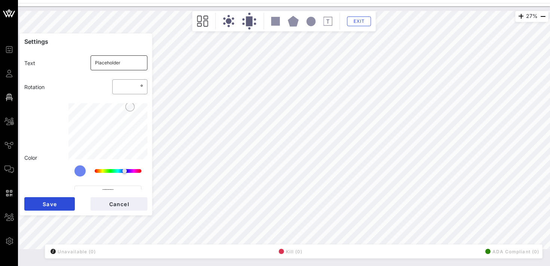
click at [130, 61] on input "Placeholder" at bounding box center [119, 63] width 48 height 12
click at [46, 204] on span "Save" at bounding box center [49, 204] width 15 height 6
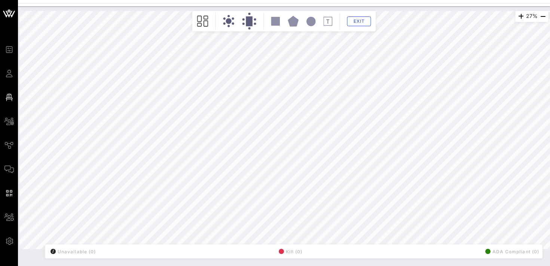
click at [327, 22] on icon at bounding box center [328, 21] width 9 height 9
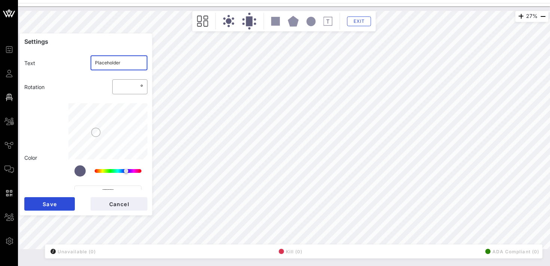
click at [130, 61] on input "Placeholder" at bounding box center [119, 63] width 48 height 12
click at [49, 203] on span "Save" at bounding box center [49, 204] width 15 height 6
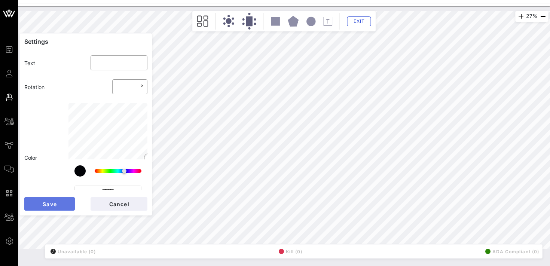
click at [58, 201] on button "Save" at bounding box center [49, 203] width 51 height 13
click at [56, 205] on span "Save" at bounding box center [49, 204] width 15 height 6
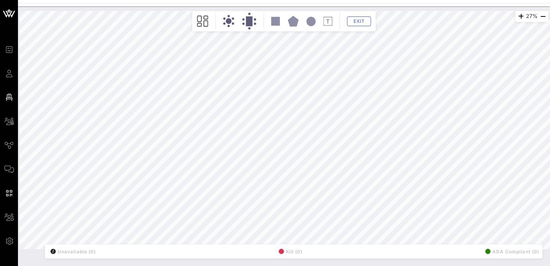
click at [330, 21] on icon at bounding box center [328, 21] width 9 height 9
